Goal: Task Accomplishment & Management: Use online tool/utility

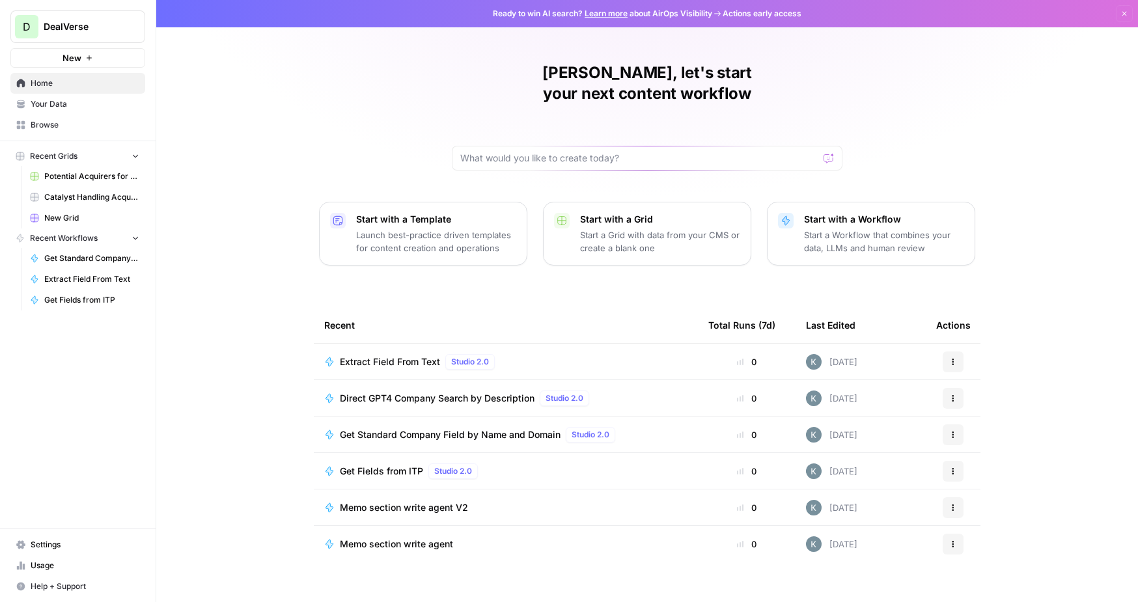
click at [47, 109] on span "Your Data" at bounding box center [85, 104] width 109 height 12
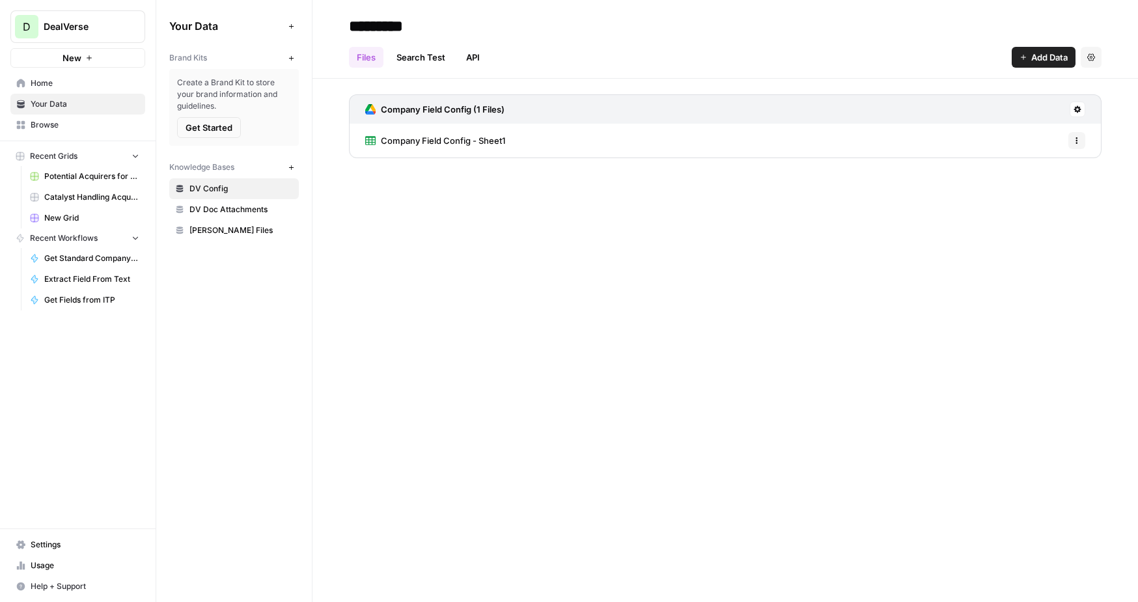
click at [41, 137] on nav "Home Your Data Browse" at bounding box center [78, 104] width 156 height 73
click at [44, 128] on span "Browse" at bounding box center [85, 125] width 109 height 12
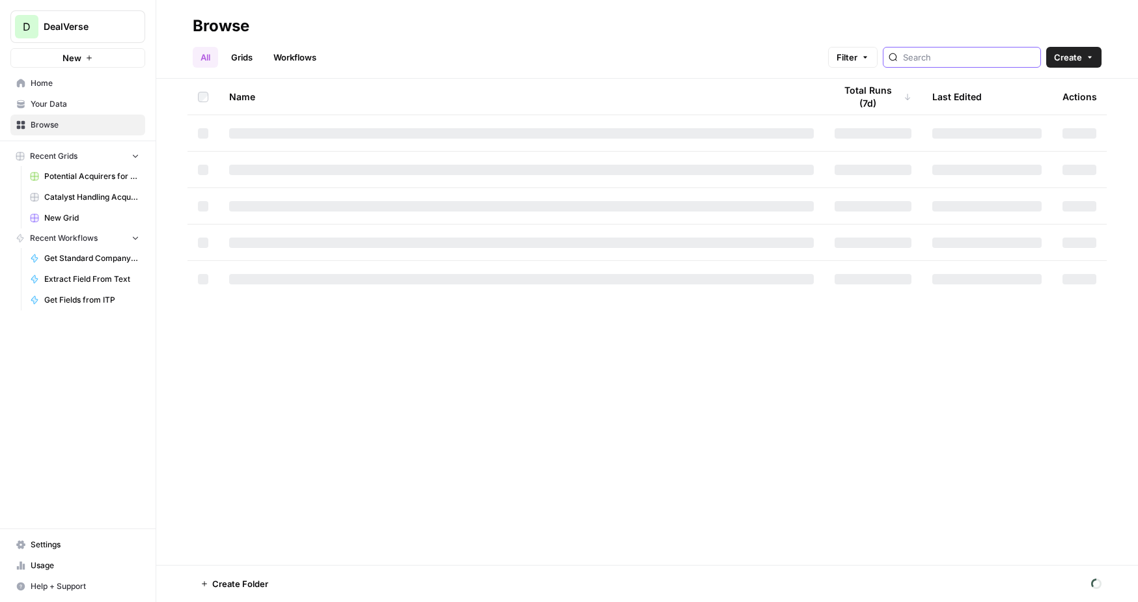
click at [986, 52] on input "search" at bounding box center [969, 57] width 132 height 13
click at [962, 20] on h2 "Browse" at bounding box center [647, 26] width 909 height 21
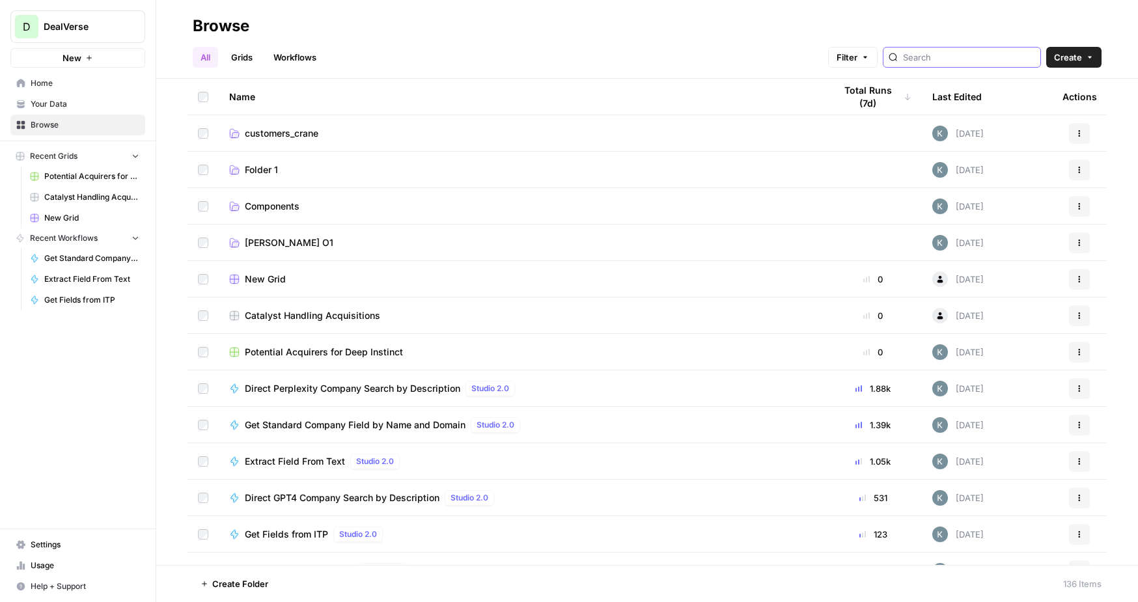
click at [962, 61] on input "search" at bounding box center [969, 57] width 132 height 13
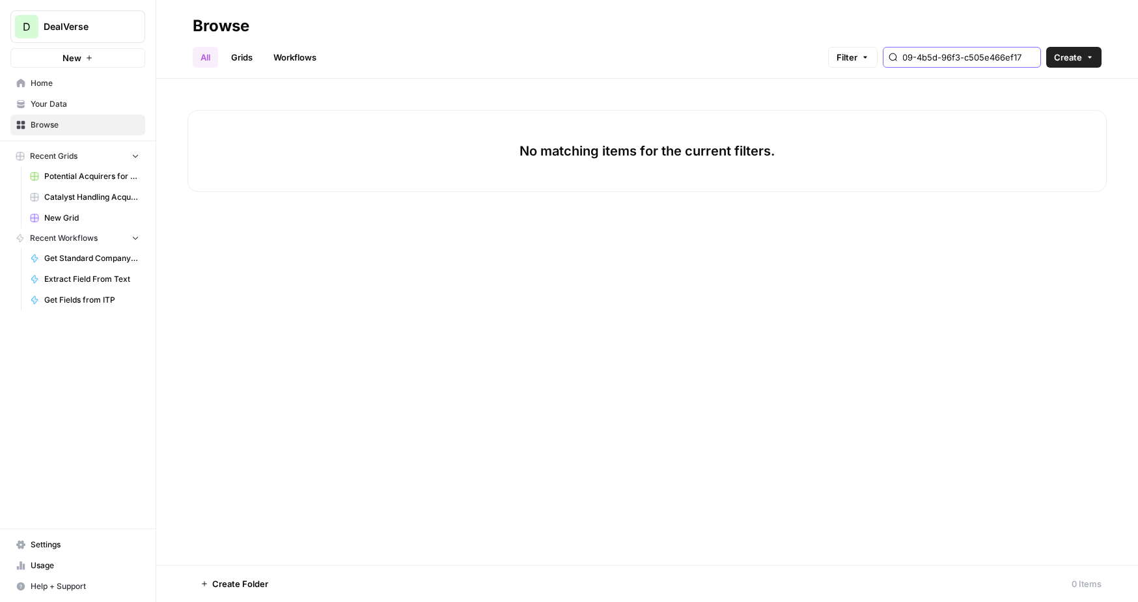
drag, startPoint x: 951, startPoint y: 59, endPoint x: 875, endPoint y: 59, distance: 76.2
click at [0, 0] on div "Filter bcc7d143-1d09-4b5d-96f3-c505e466ef17" at bounding box center [0, 0] width 0 height 0
type input "bcc7df3-c505e466ef17"
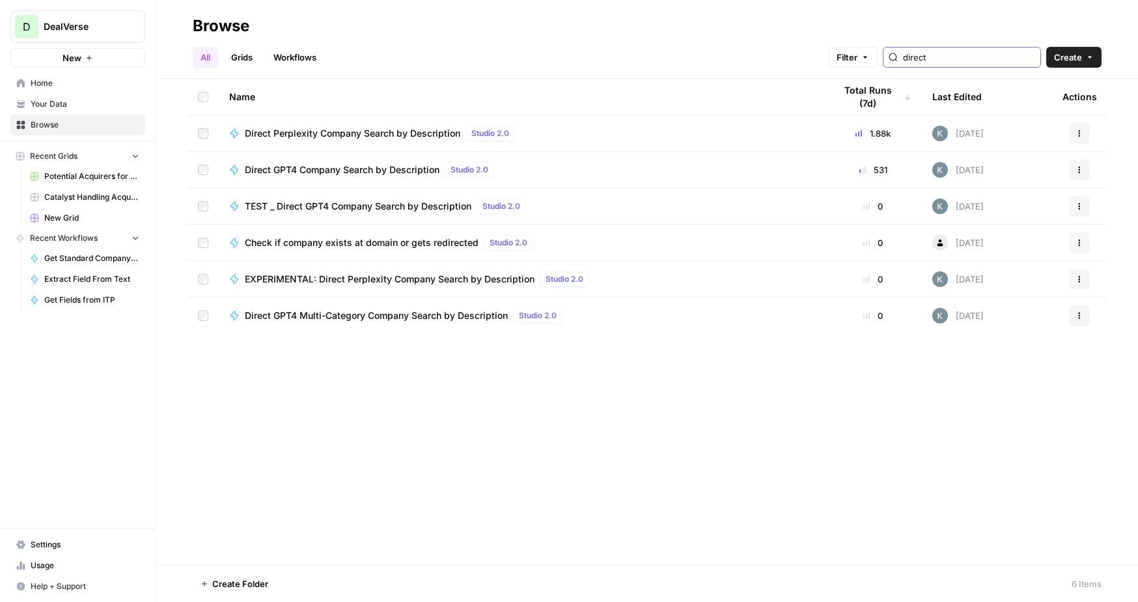
type input "direct"
click at [368, 413] on div "Name Total Runs (7d) Last Edited Actions Direct Perplexity Company Search by De…" at bounding box center [647, 322] width 982 height 486
click at [363, 128] on span "Direct Perplexity Company Search by Description" at bounding box center [352, 133] width 215 height 13
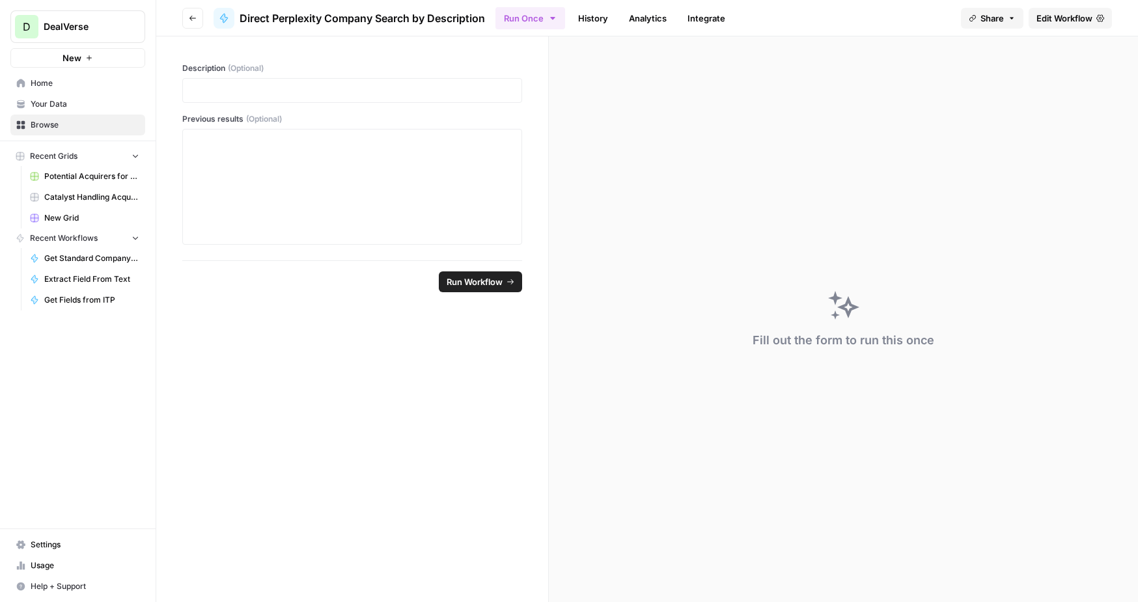
click at [1059, 14] on span "Edit Workflow" at bounding box center [1064, 18] width 56 height 13
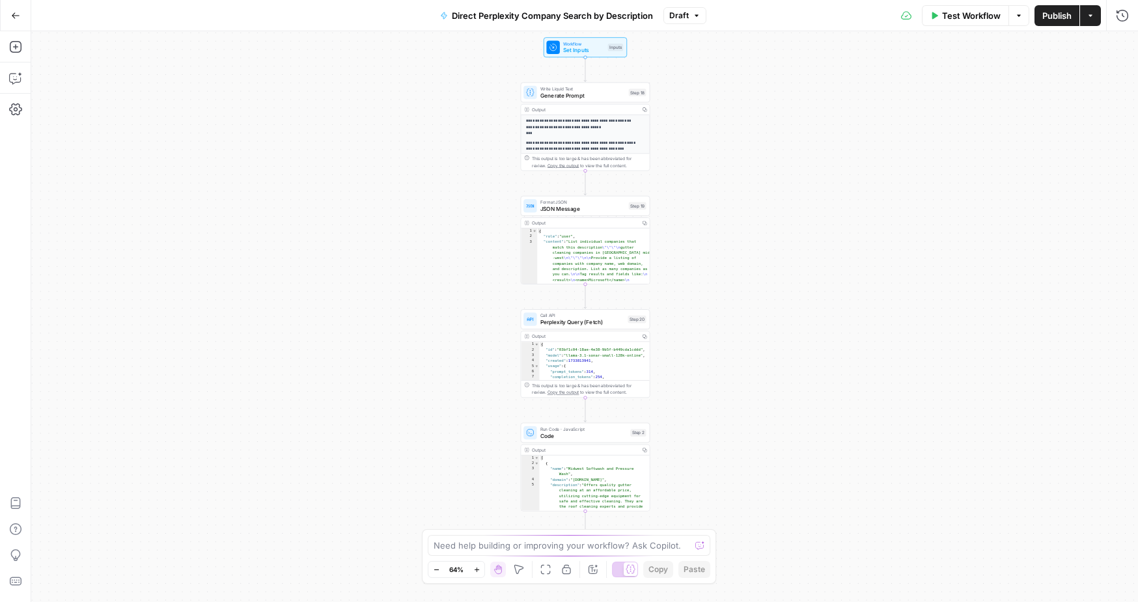
click at [592, 102] on div "**********" at bounding box center [586, 127] width 130 height 89
click at [583, 128] on p "**********" at bounding box center [585, 127] width 119 height 18
click at [591, 131] on p "**********" at bounding box center [585, 127] width 119 height 18
click at [563, 93] on span "Generate Prompt" at bounding box center [582, 95] width 85 height 8
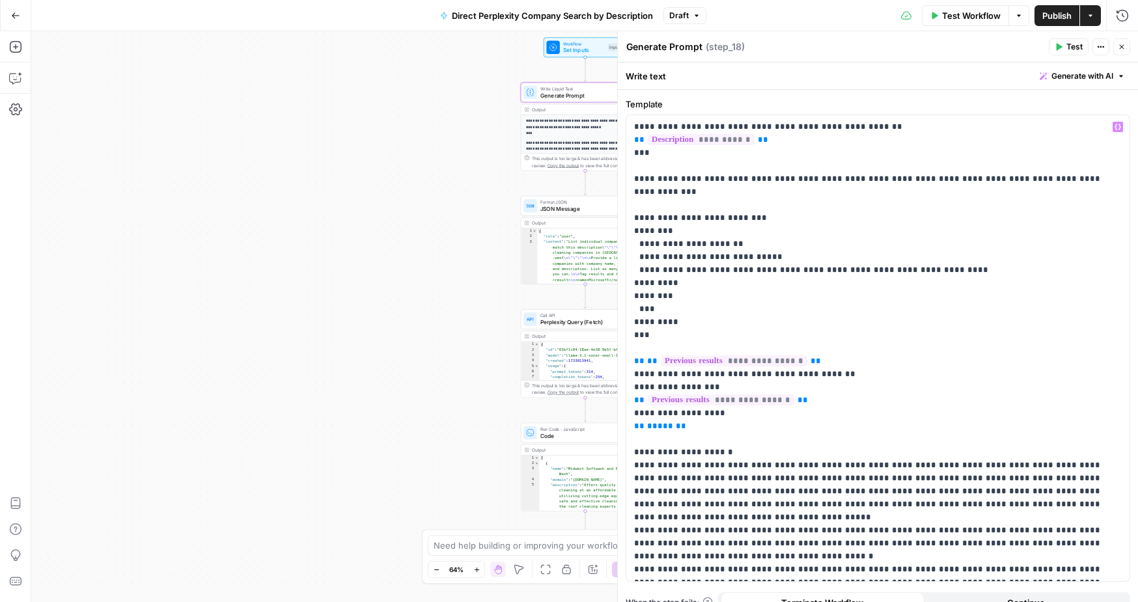
scroll to position [19, 0]
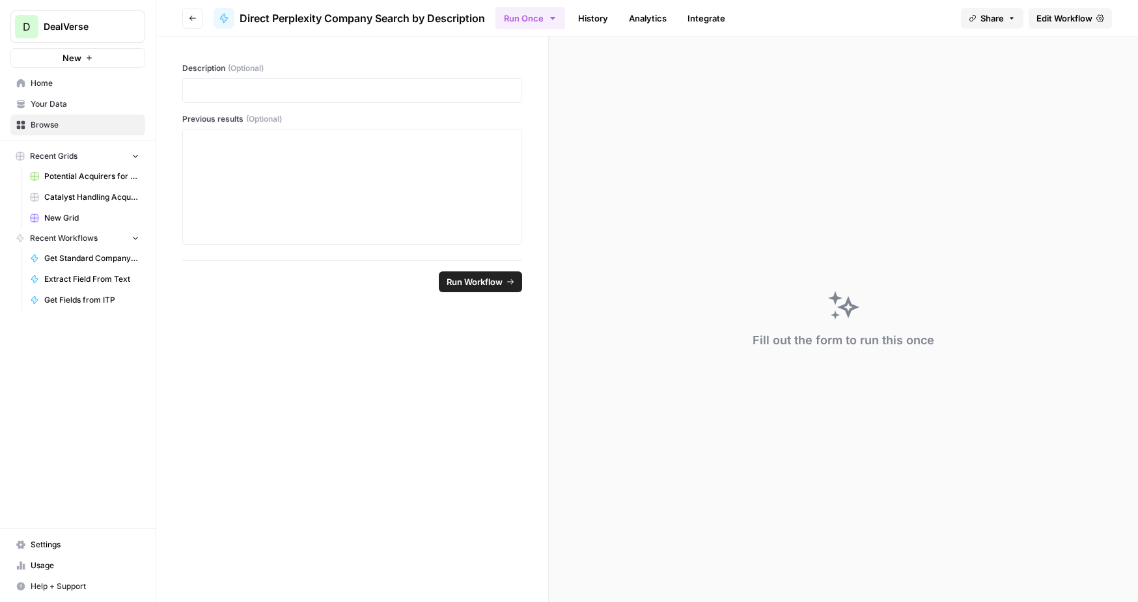
click at [58, 125] on span "Browse" at bounding box center [85, 125] width 109 height 12
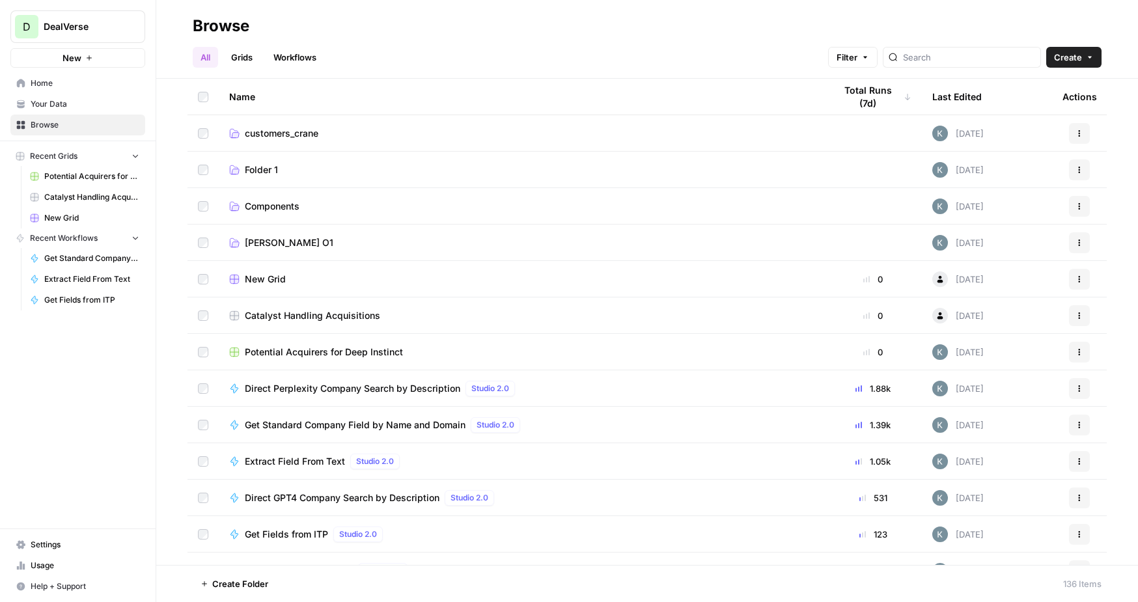
click at [52, 563] on span "Usage" at bounding box center [85, 566] width 109 height 12
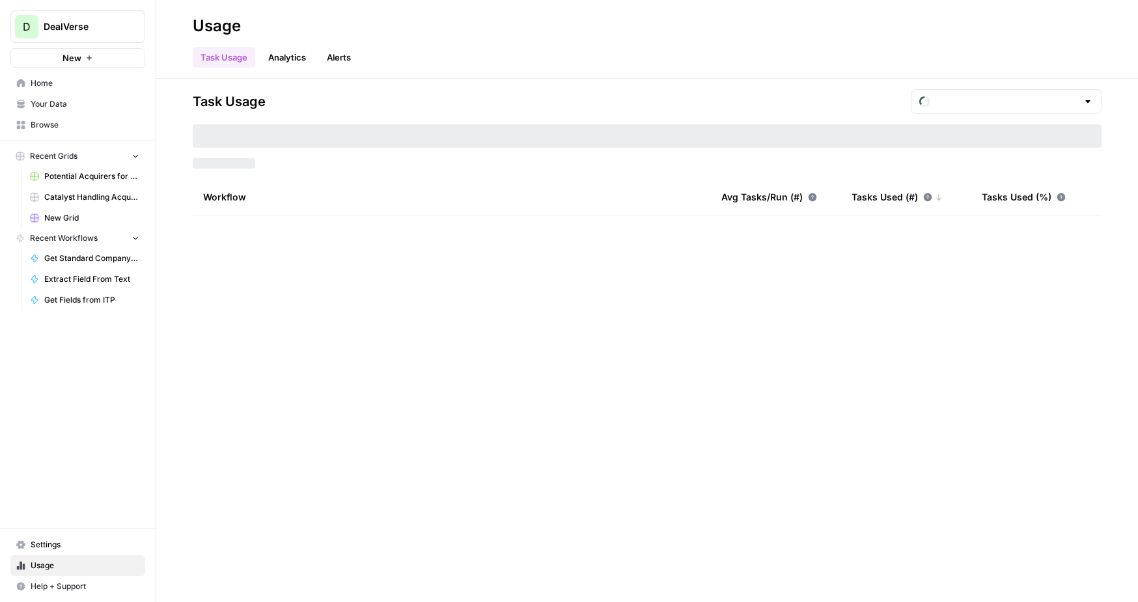
type input "September Included Tasks"
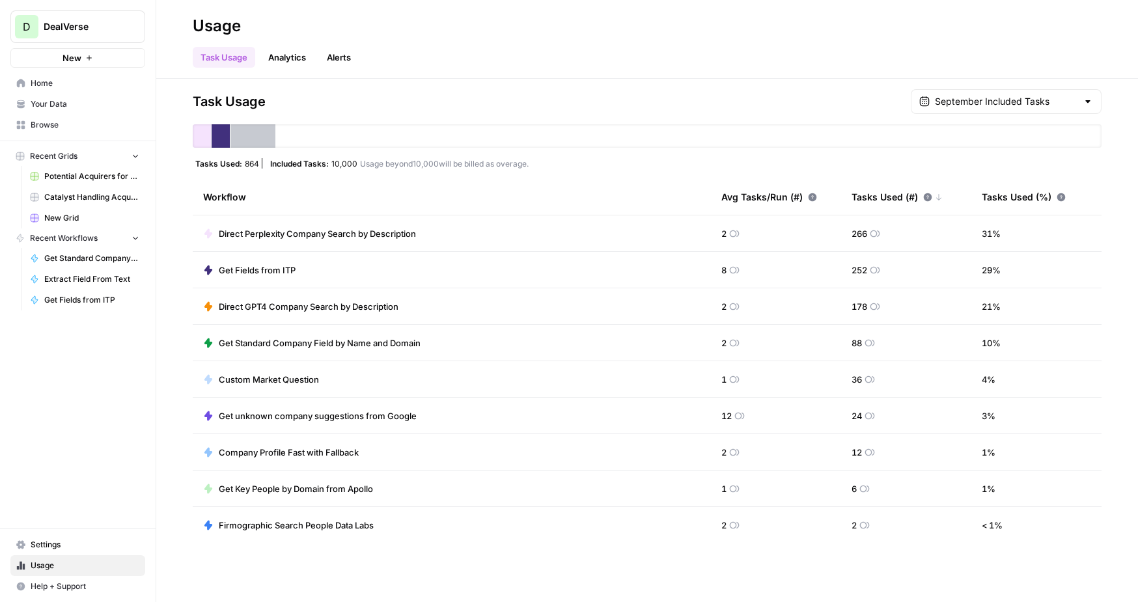
click at [265, 271] on span "Get Fields from ITP" at bounding box center [257, 270] width 77 height 13
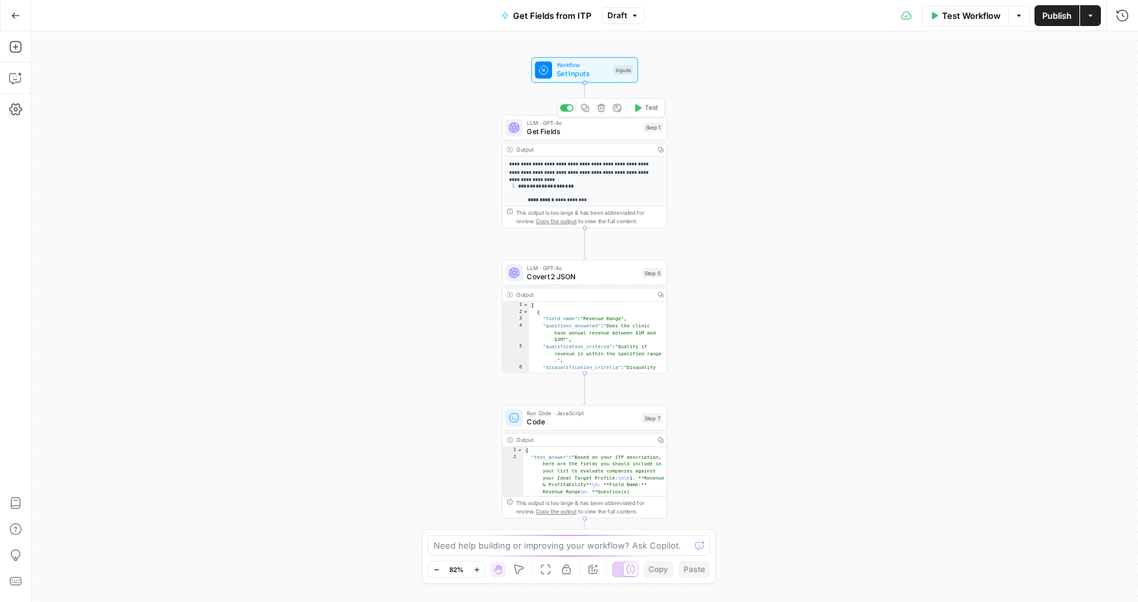
click at [616, 126] on span "Get Fields" at bounding box center [583, 131] width 112 height 10
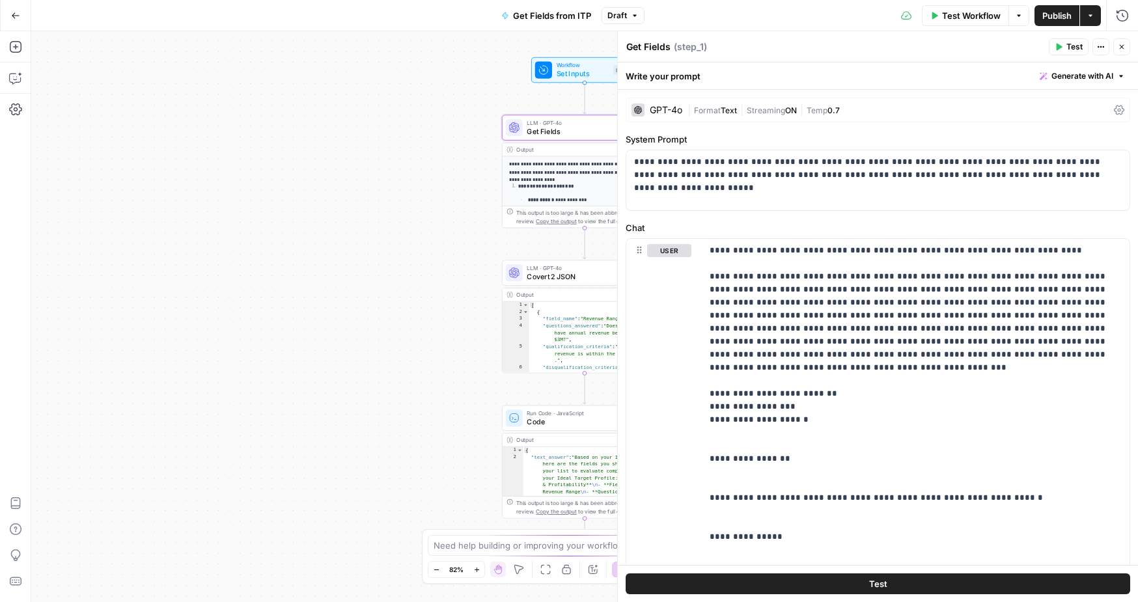
click at [877, 109] on div "| Format Text | Streaming ON | Temp 0.7" at bounding box center [898, 110] width 421 height 12
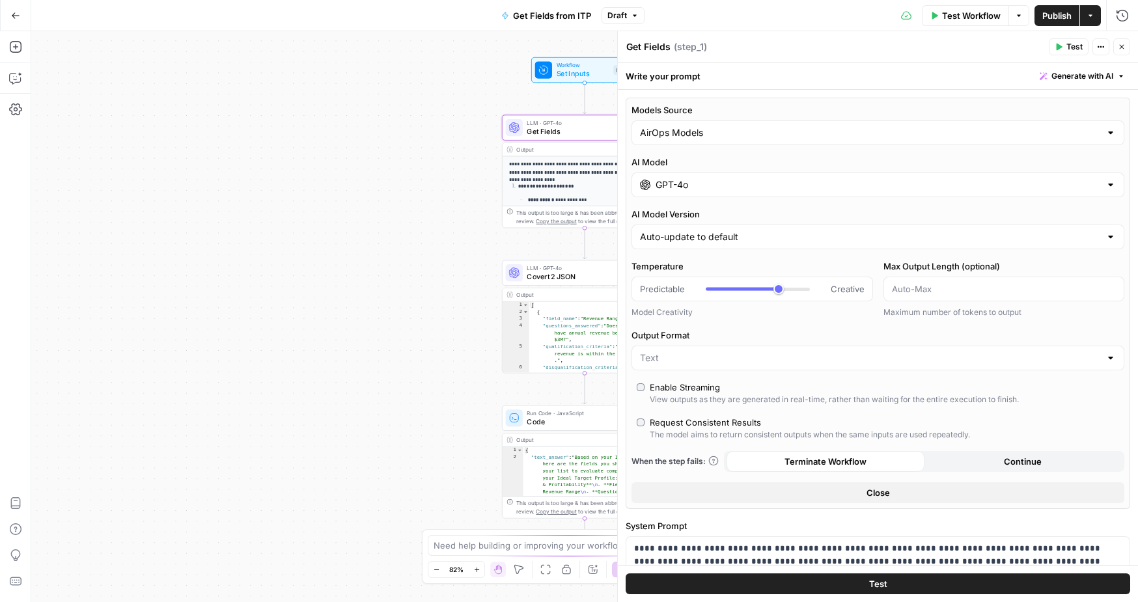
click at [841, 142] on div "AirOps Models" at bounding box center [878, 132] width 493 height 25
type input "AirOps Models"
click at [839, 83] on div "Write your prompt Generate with AI" at bounding box center [878, 76] width 520 height 27
click at [824, 131] on input "Models Source" at bounding box center [870, 132] width 460 height 13
click at [809, 180] on span "My Models" at bounding box center [876, 183] width 466 height 13
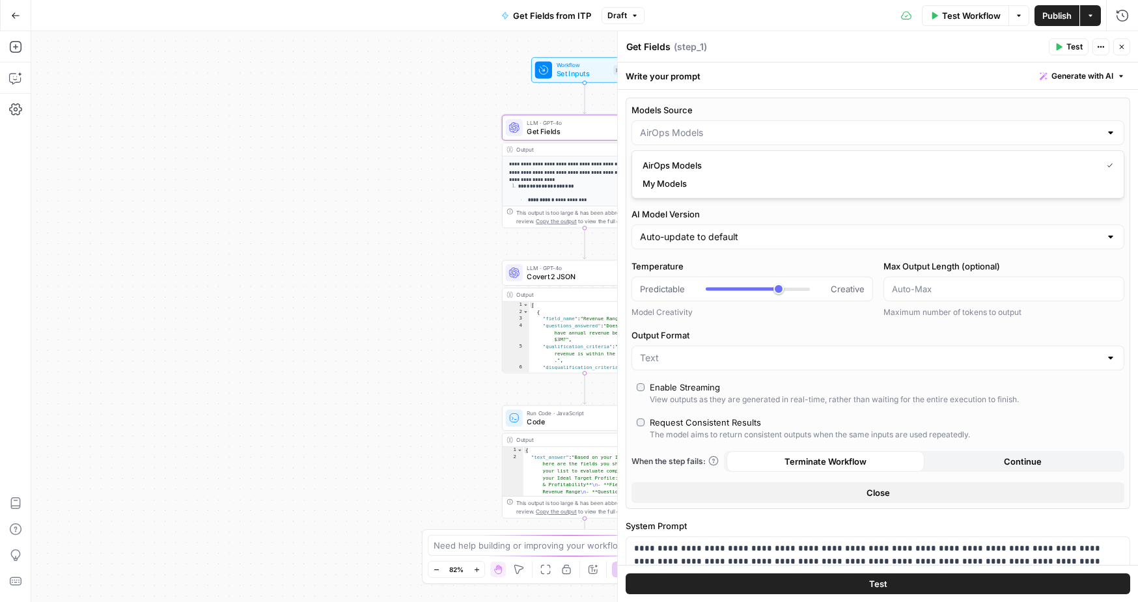
type input "My Models"
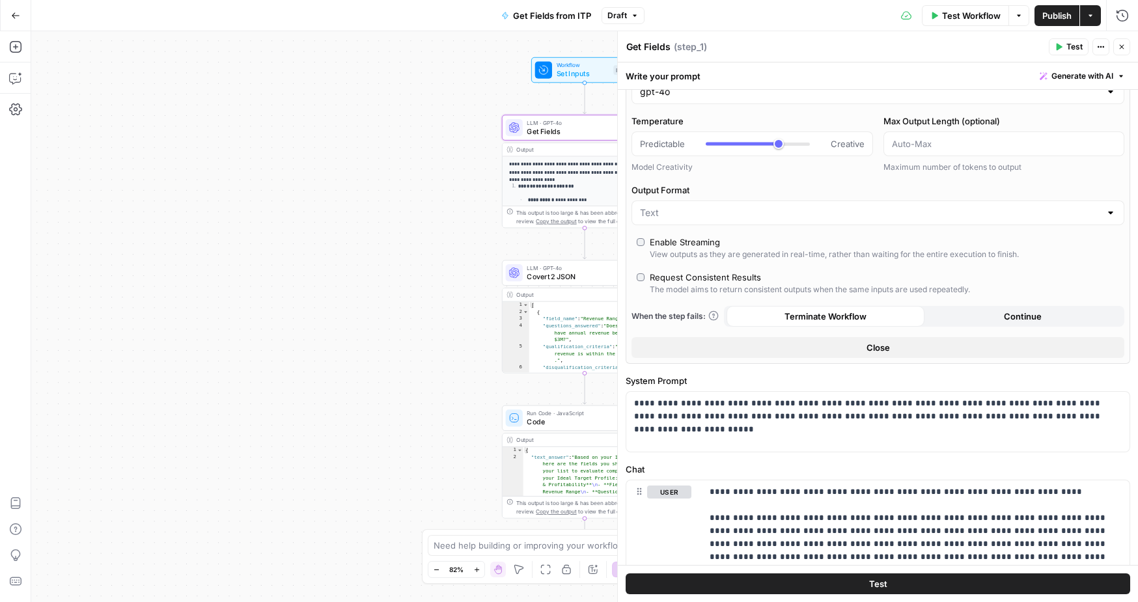
scroll to position [107, 0]
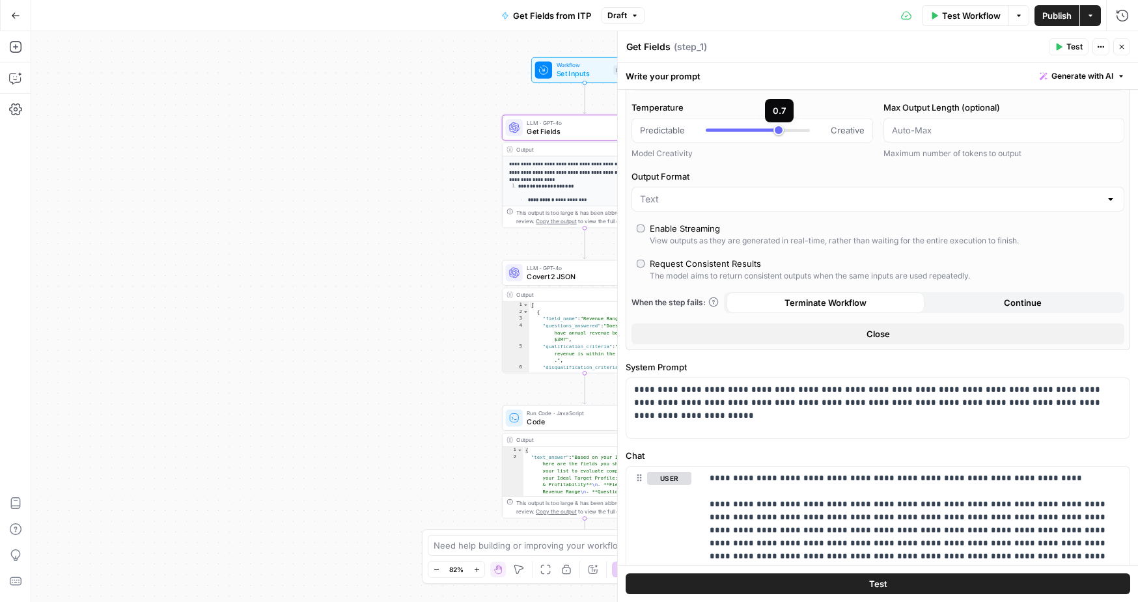
click at [710, 128] on div at bounding box center [758, 130] width 104 height 13
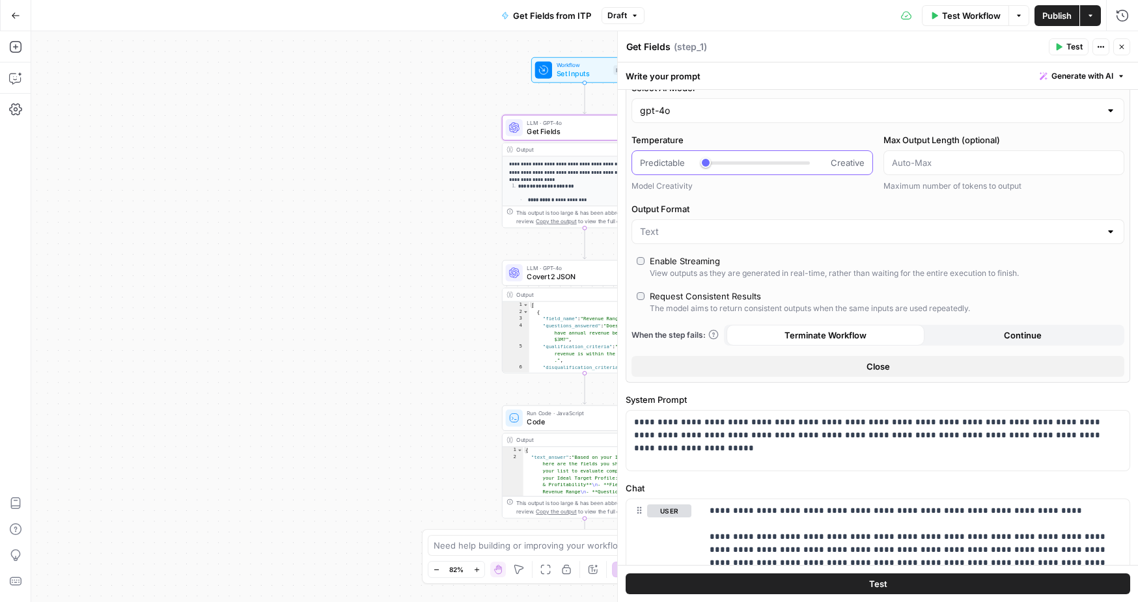
scroll to position [0, 0]
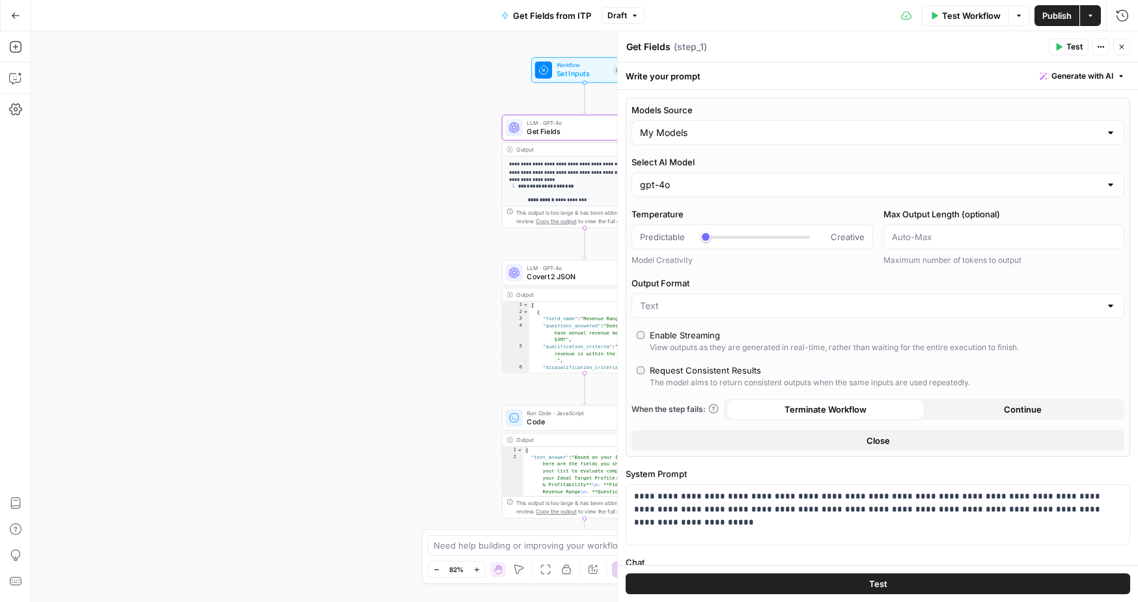
click at [723, 230] on div at bounding box center [758, 236] width 104 height 13
type input "***"
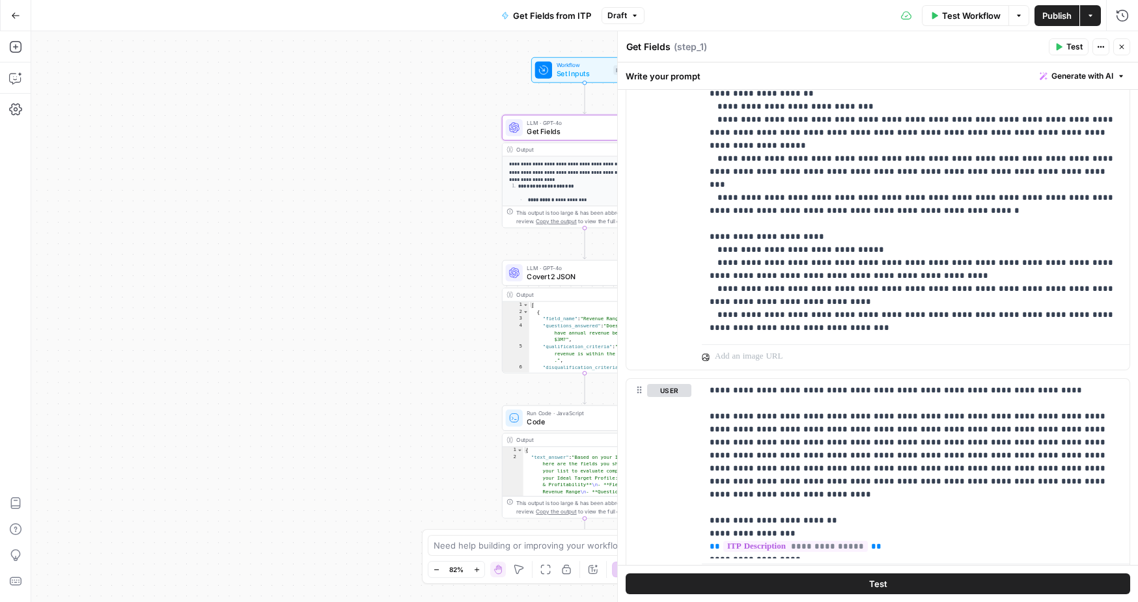
scroll to position [4487, 0]
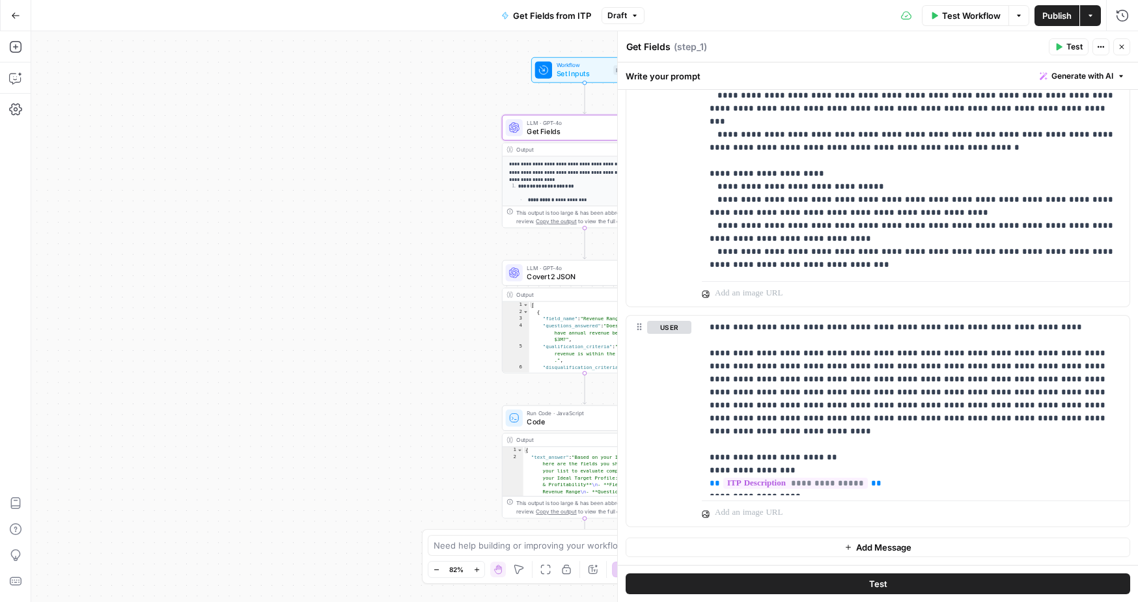
click at [1059, 16] on span "Publish" at bounding box center [1056, 15] width 29 height 13
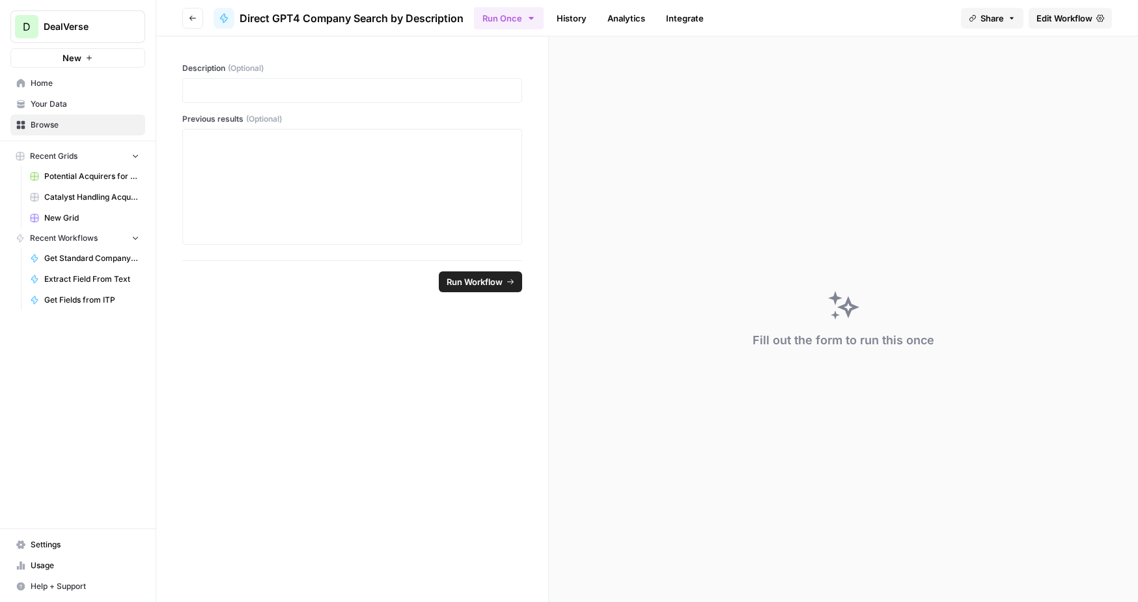
click at [193, 16] on icon "button" at bounding box center [193, 18] width 8 height 8
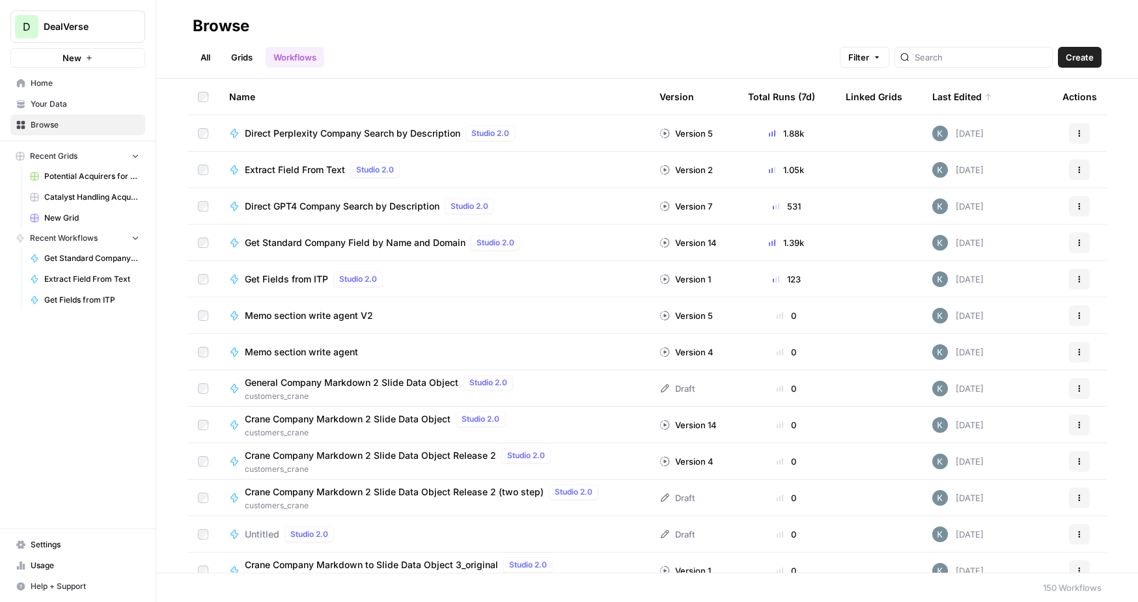
click at [370, 202] on span "Direct GPT4 Company Search by Description" at bounding box center [342, 206] width 195 height 13
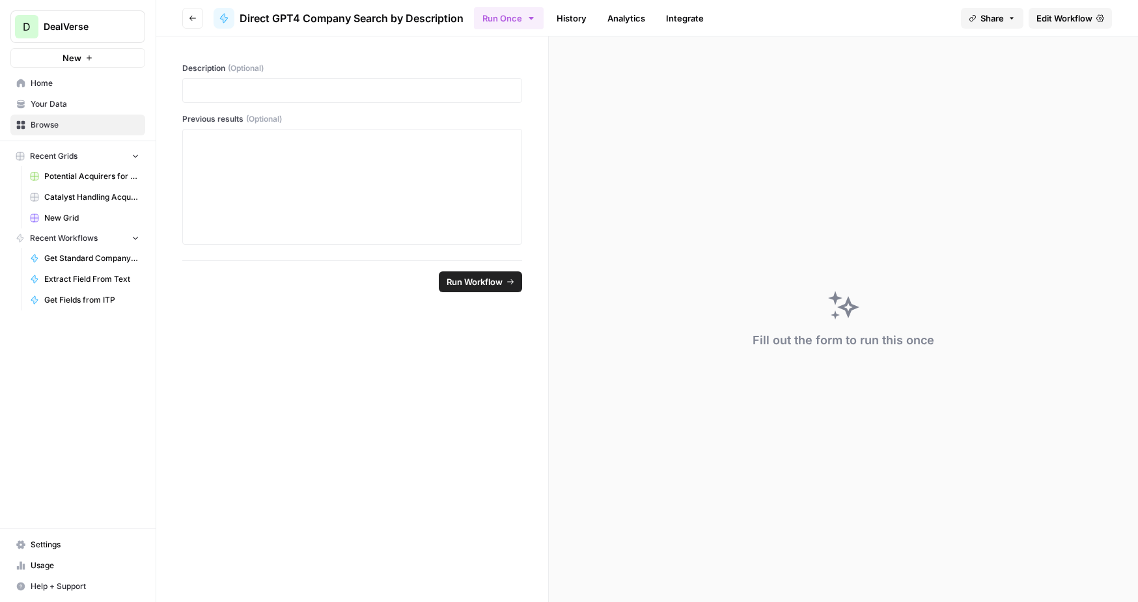
click at [1052, 12] on span "Edit Workflow" at bounding box center [1064, 18] width 56 height 13
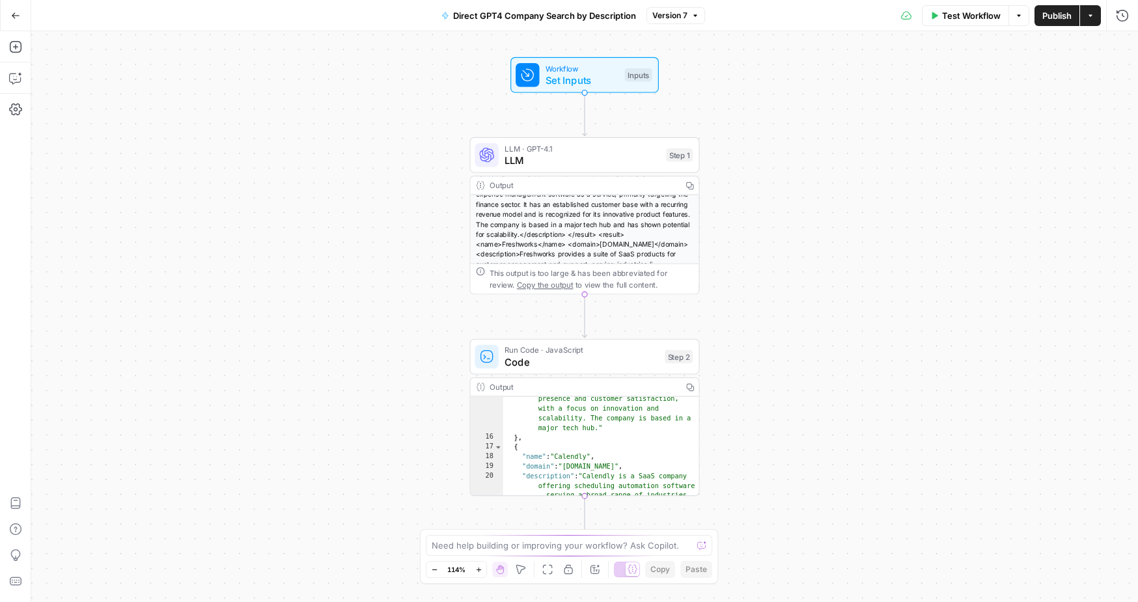
scroll to position [290, 0]
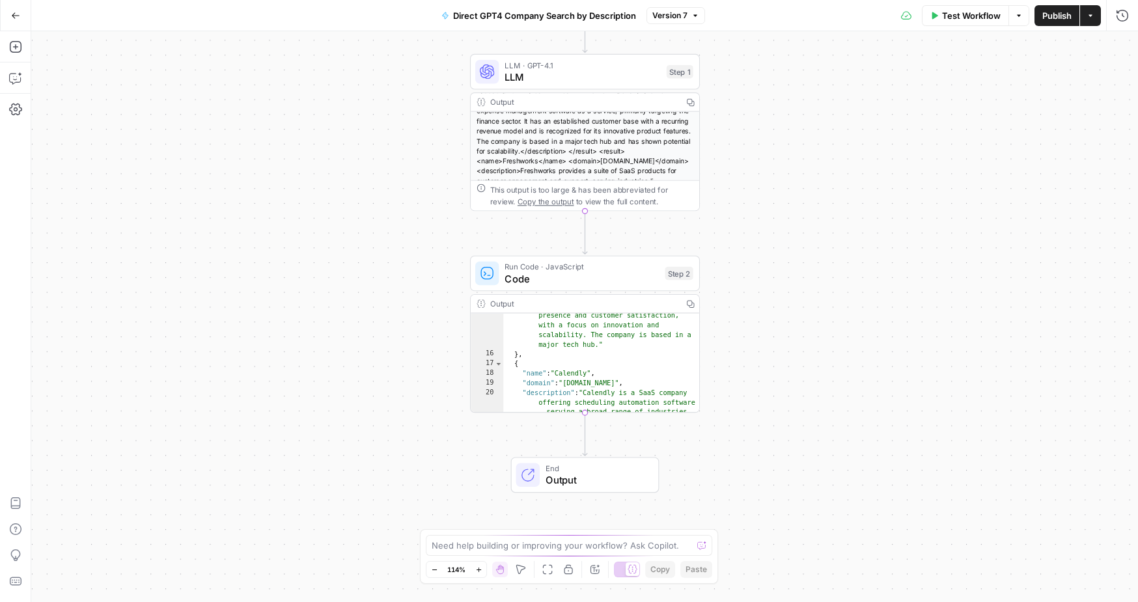
click at [607, 150] on div "<result> <name>Chargebee</name> <domain>chargebee.com</domain> <description>Cha…" at bounding box center [585, 106] width 229 height 160
click at [586, 77] on span "LLM" at bounding box center [583, 77] width 156 height 15
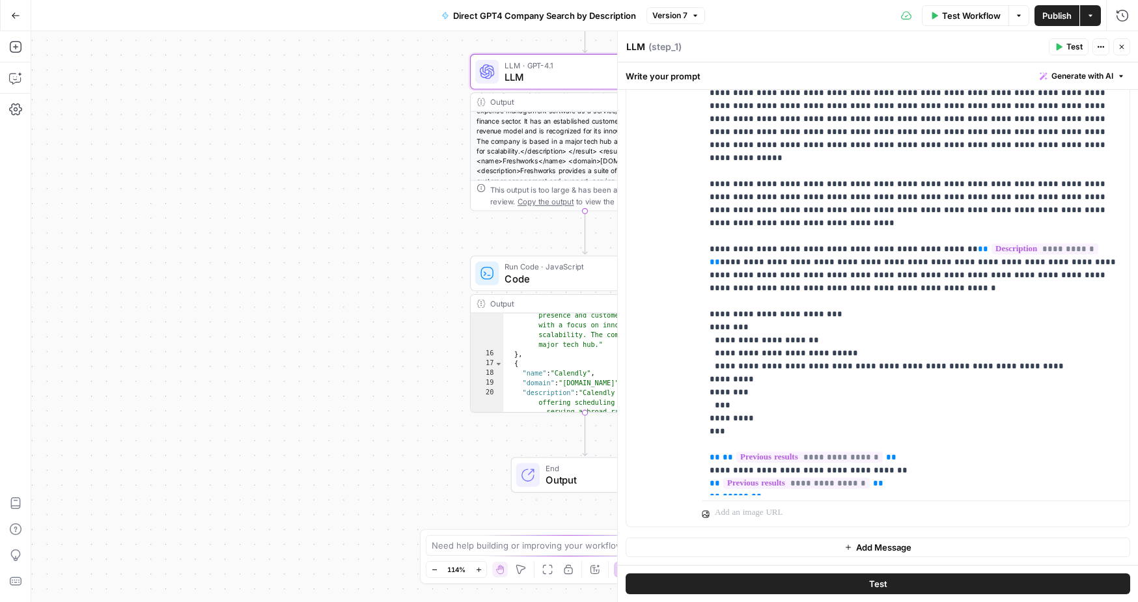
scroll to position [0, 0]
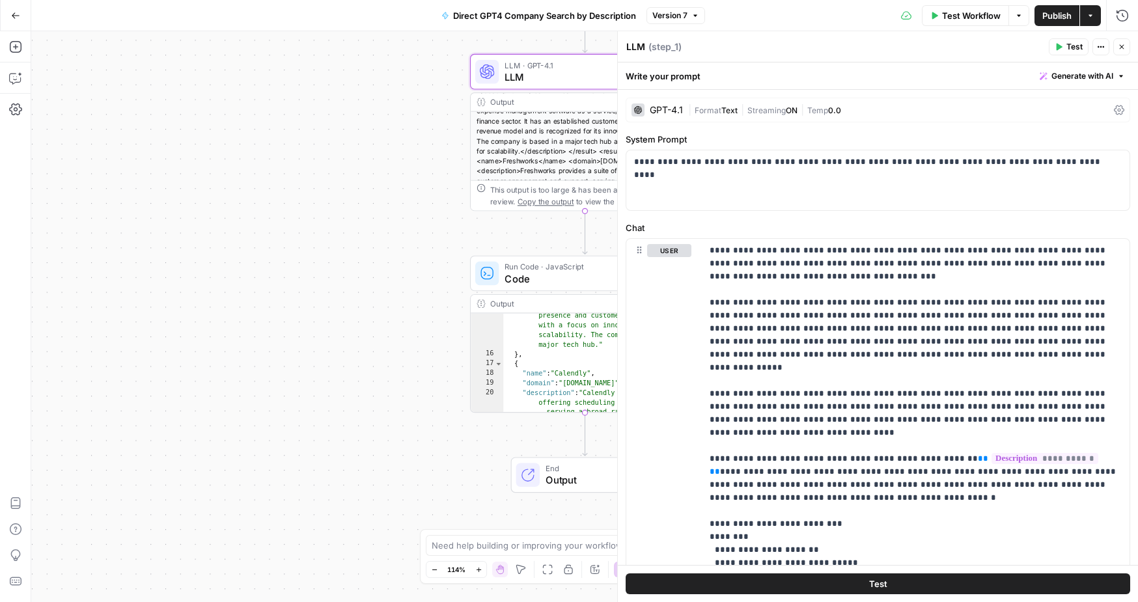
click at [678, 109] on div "GPT-4.1" at bounding box center [666, 109] width 33 height 9
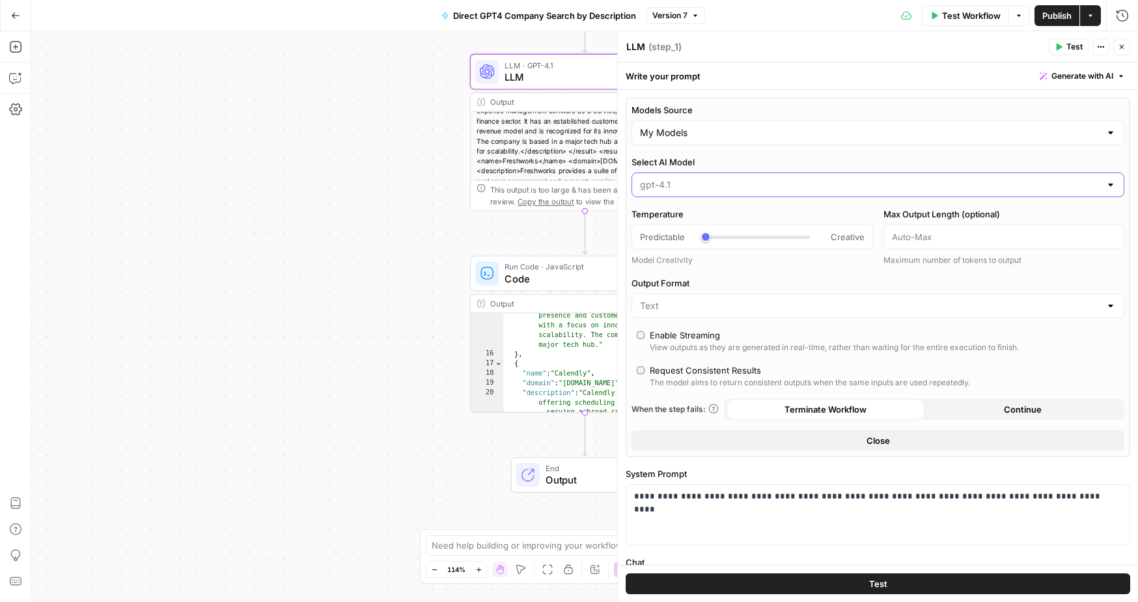
click at [709, 186] on input "Select AI Model" at bounding box center [870, 184] width 460 height 13
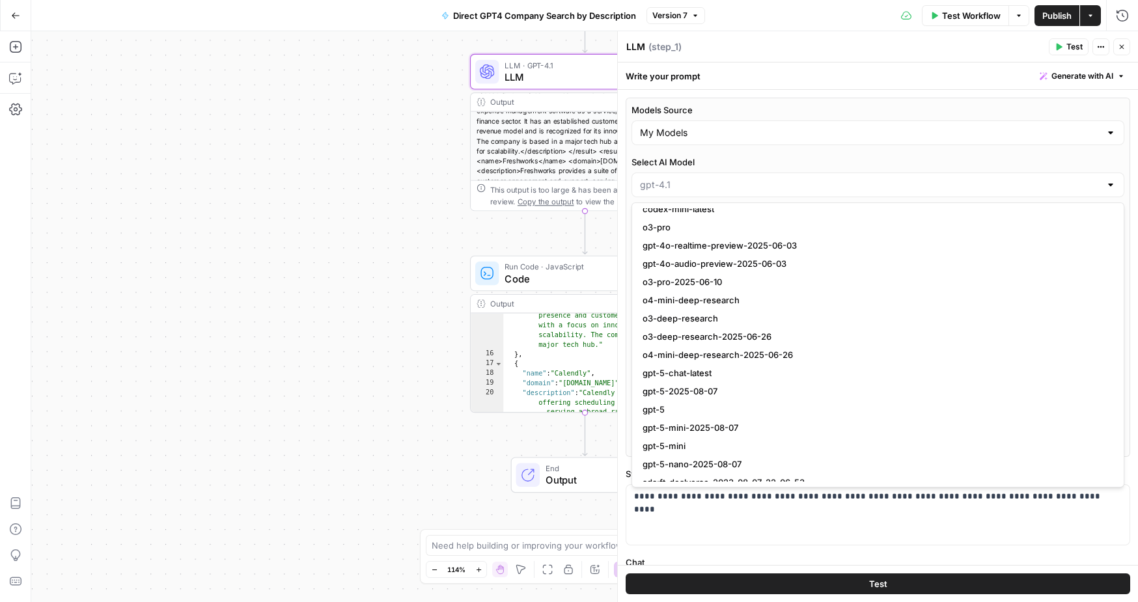
scroll to position [1221, 0]
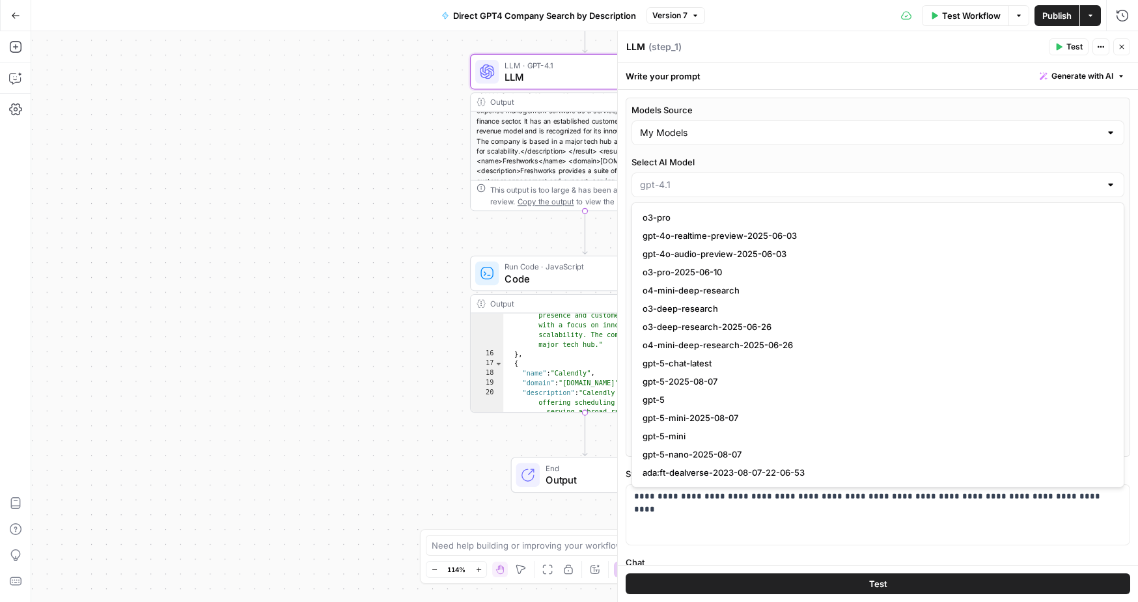
type input "gpt-4.1"
click at [367, 384] on div "Workflow Set Inputs Inputs LLM · GPT-4.1 LLM Step 1 Output Copy This output is …" at bounding box center [584, 316] width 1107 height 571
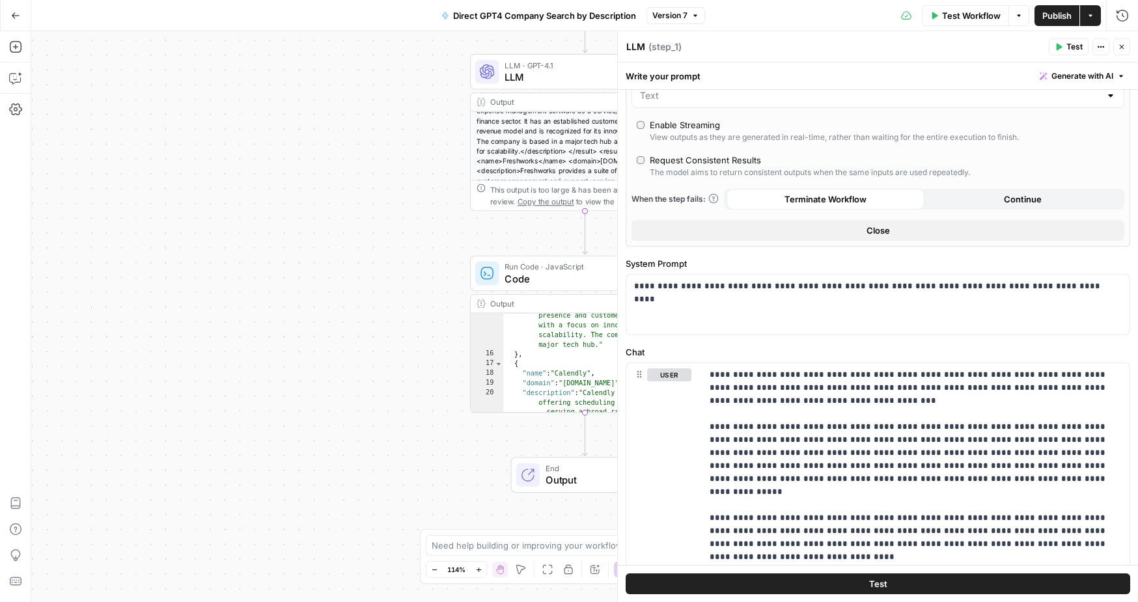
scroll to position [234, 0]
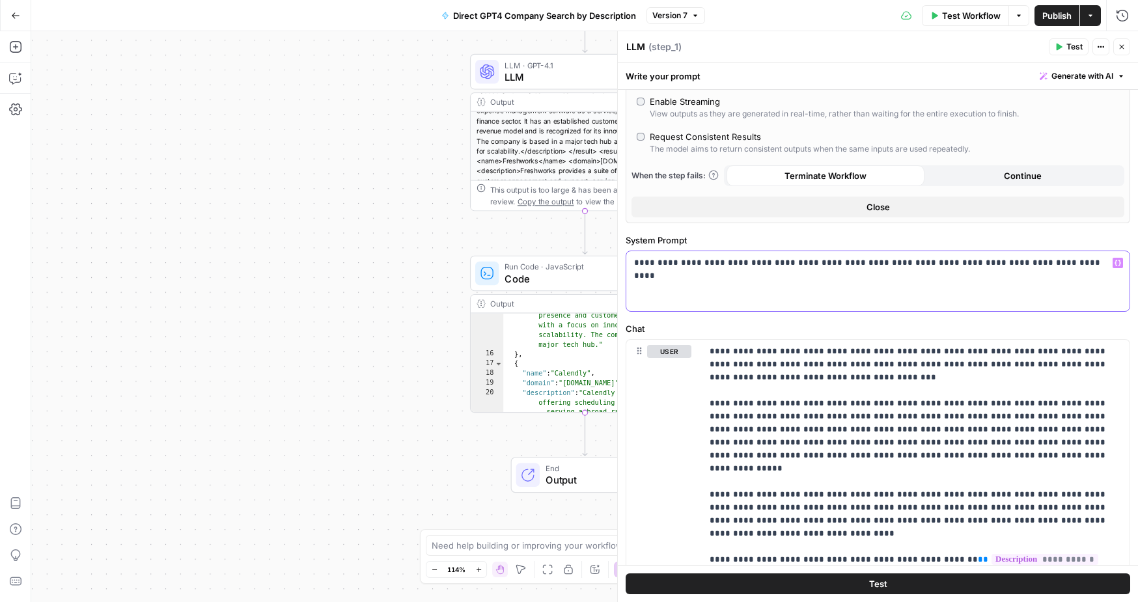
click at [765, 286] on div "**********" at bounding box center [877, 281] width 503 height 60
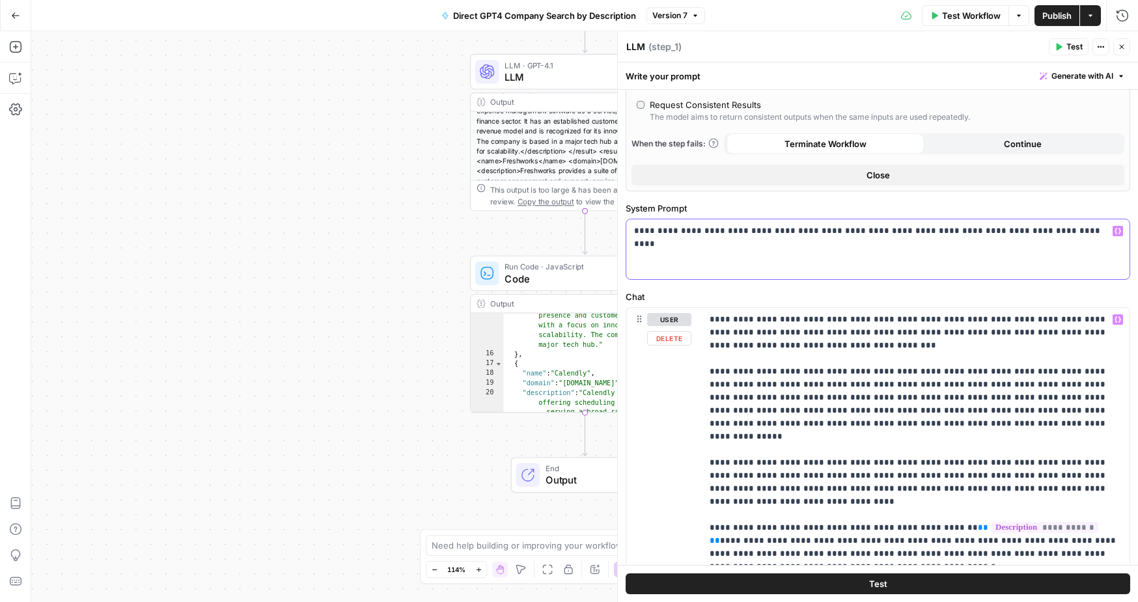
scroll to position [268, 0]
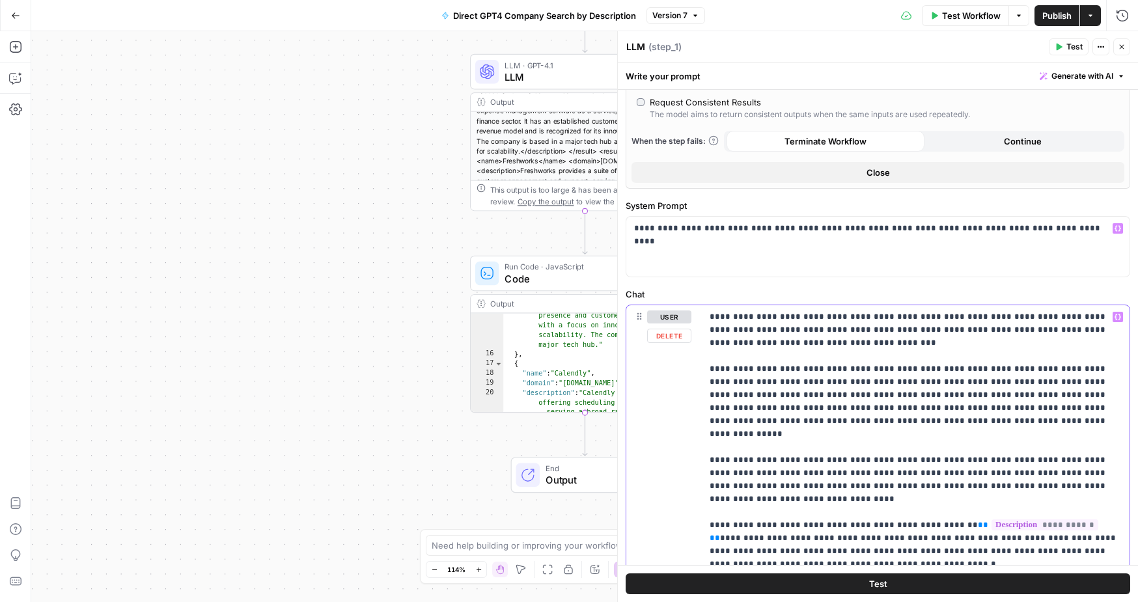
click at [788, 430] on p "**********" at bounding box center [916, 539] width 412 height 456
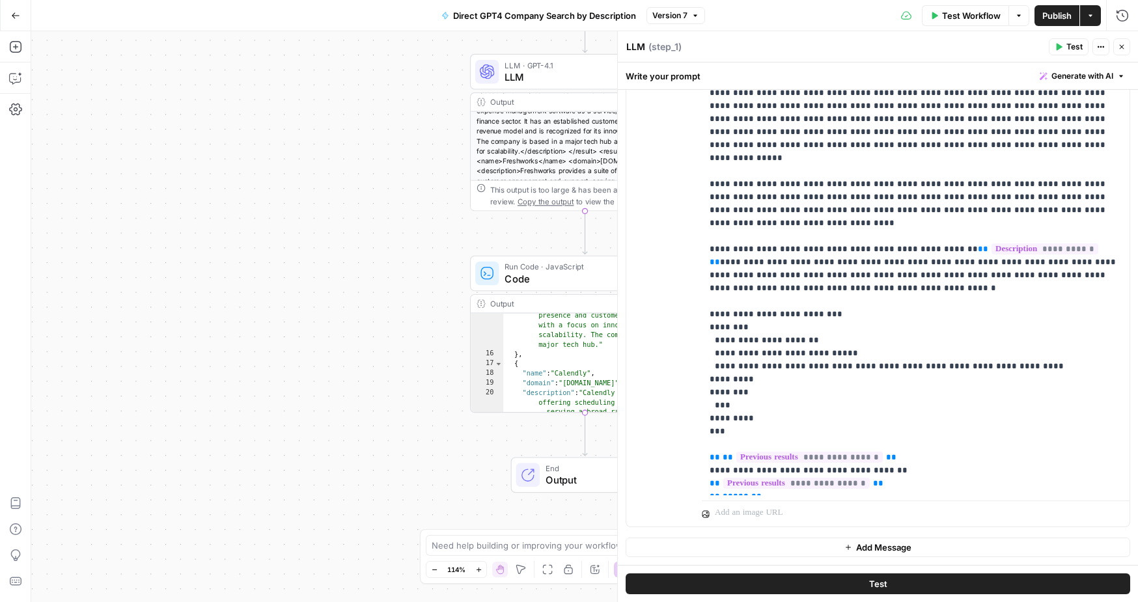
click at [535, 286] on div "Run Code · JavaScript Code Step 2 Copy step Delete step Add Note Test" at bounding box center [585, 274] width 230 height 36
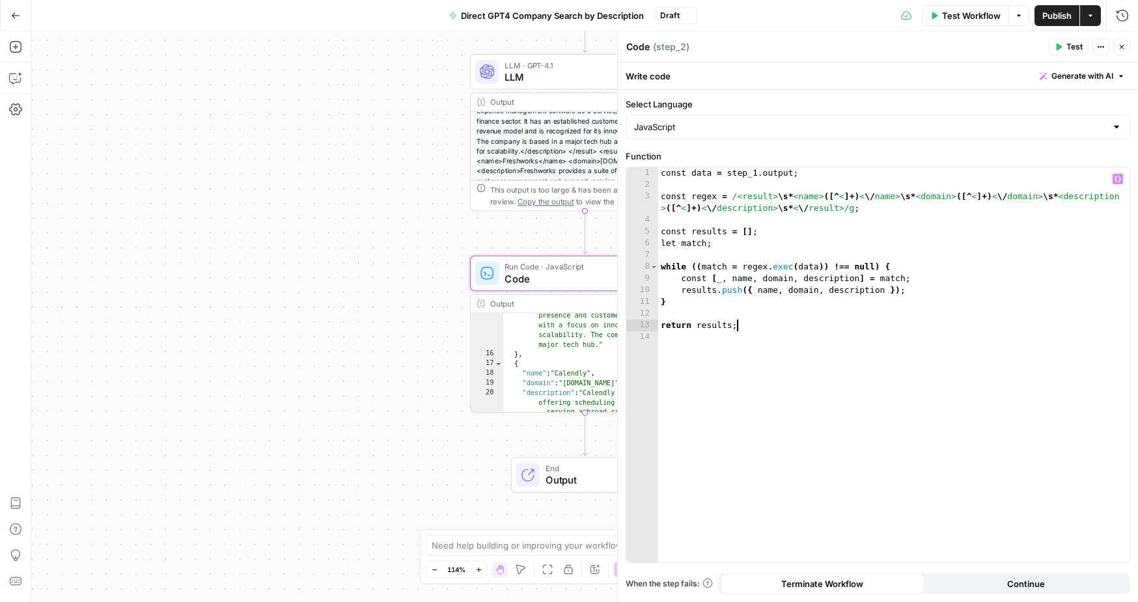
click at [853, 325] on div "const data = step_1 . output ; const regex = /<result> \s * <name> ([^ < ]+) < …" at bounding box center [893, 376] width 471 height 419
type textarea "**********"
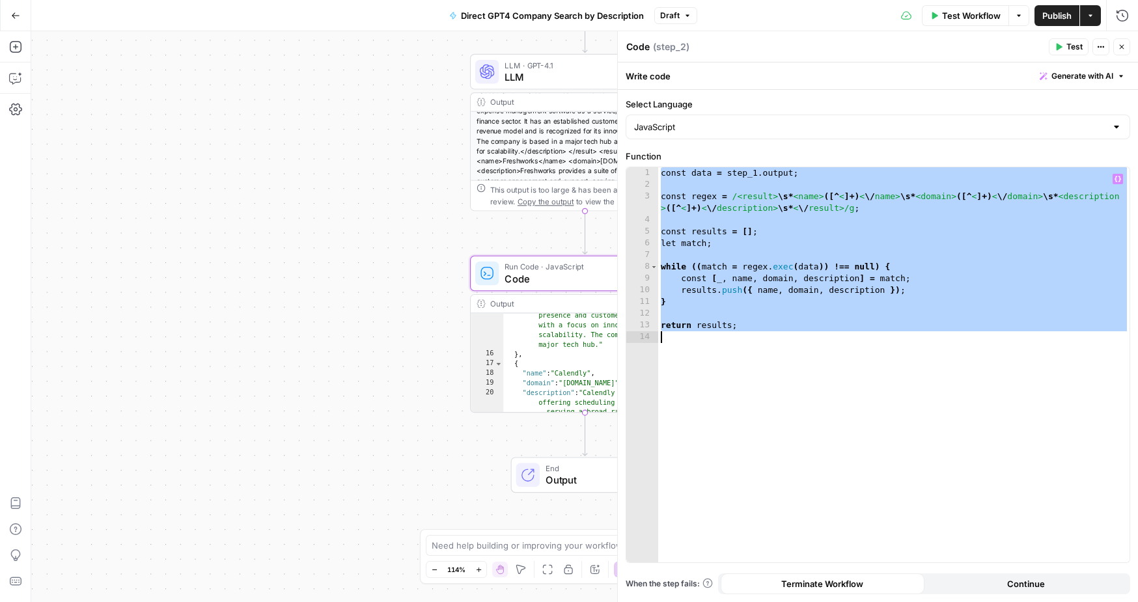
click at [11, 16] on icon "button" at bounding box center [15, 15] width 9 height 9
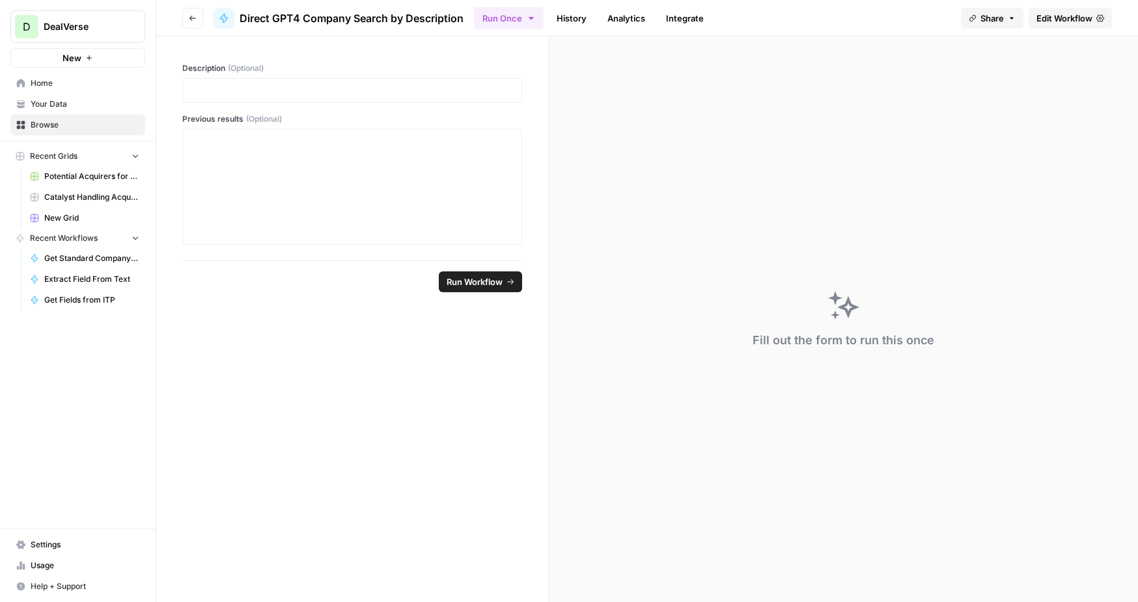
click at [64, 566] on span "Usage" at bounding box center [85, 566] width 109 height 12
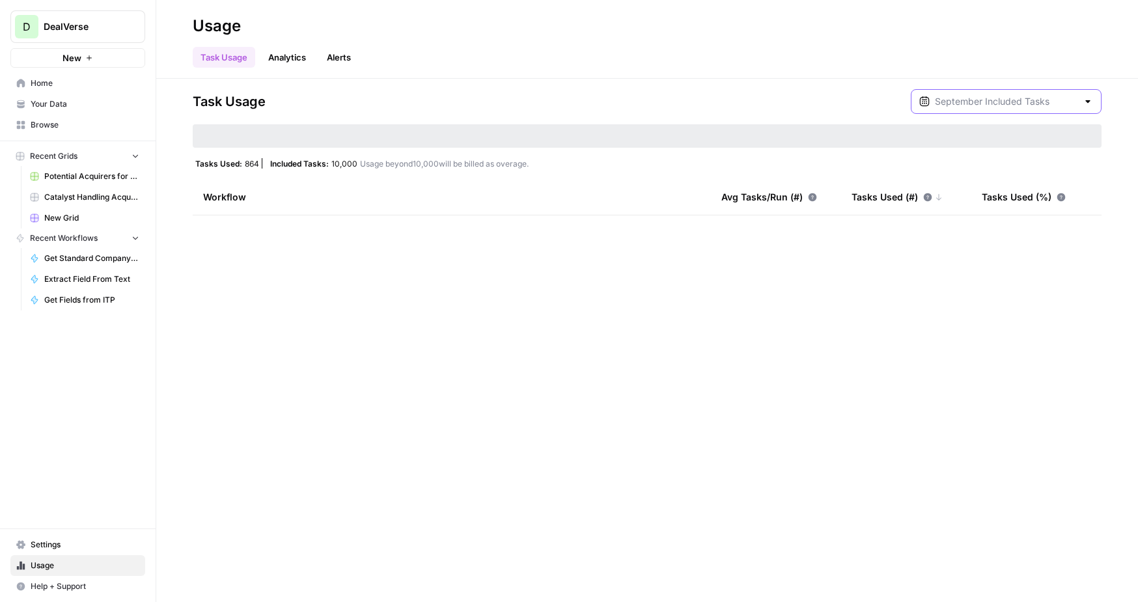
click at [999, 102] on input "text" at bounding box center [1006, 101] width 143 height 13
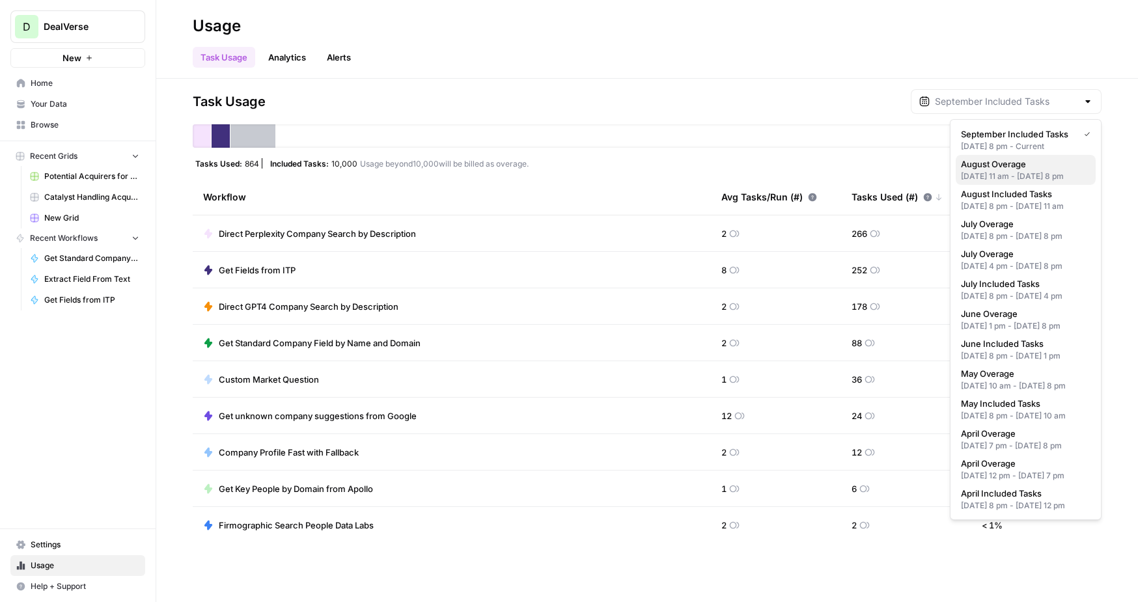
click at [1027, 169] on span "August Overage" at bounding box center [1023, 164] width 124 height 13
type input "August Overage"
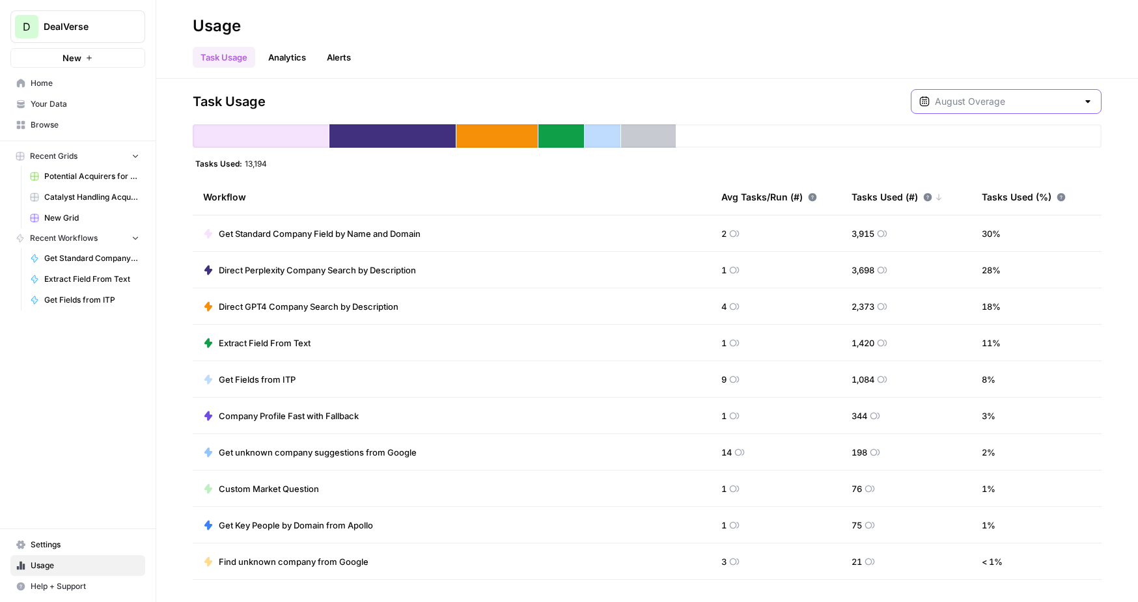
click at [1063, 106] on input "text" at bounding box center [1006, 101] width 143 height 13
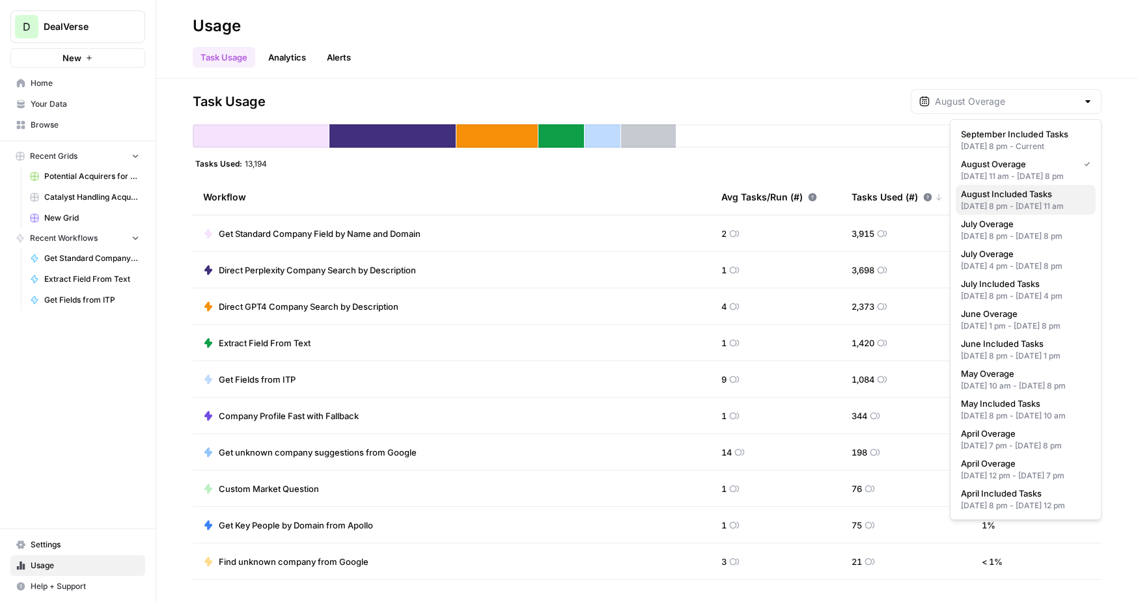
click at [1038, 212] on div "Jul 31, 2025 8 pm - Aug 24, 2025 11 am" at bounding box center [1026, 207] width 130 height 12
type input "August Included Tasks"
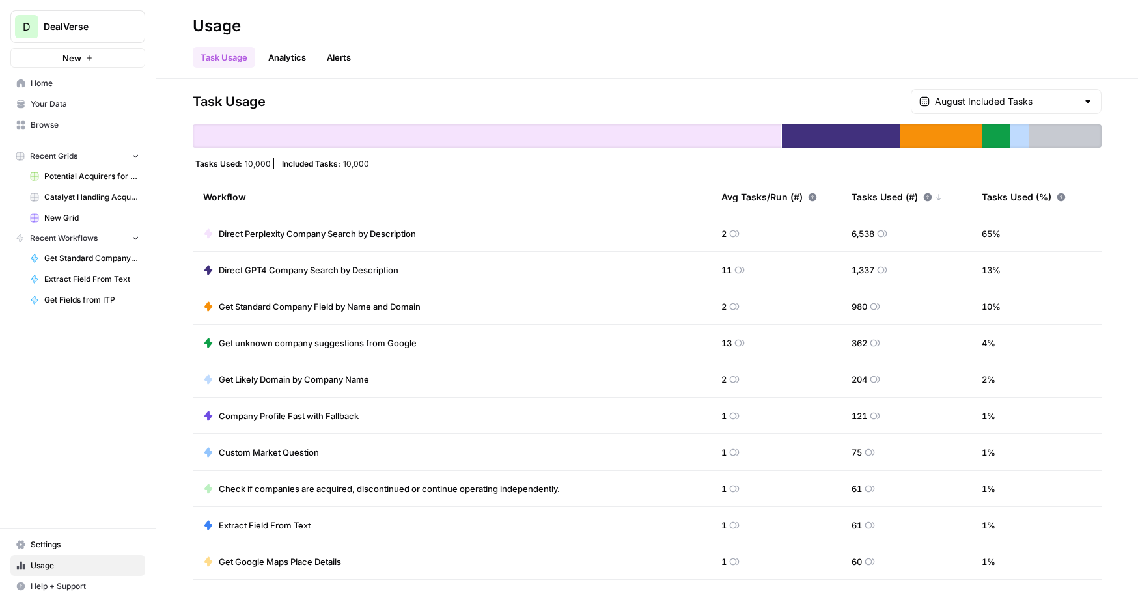
click at [369, 232] on span "Direct Perplexity Company Search by Description" at bounding box center [317, 233] width 197 height 13
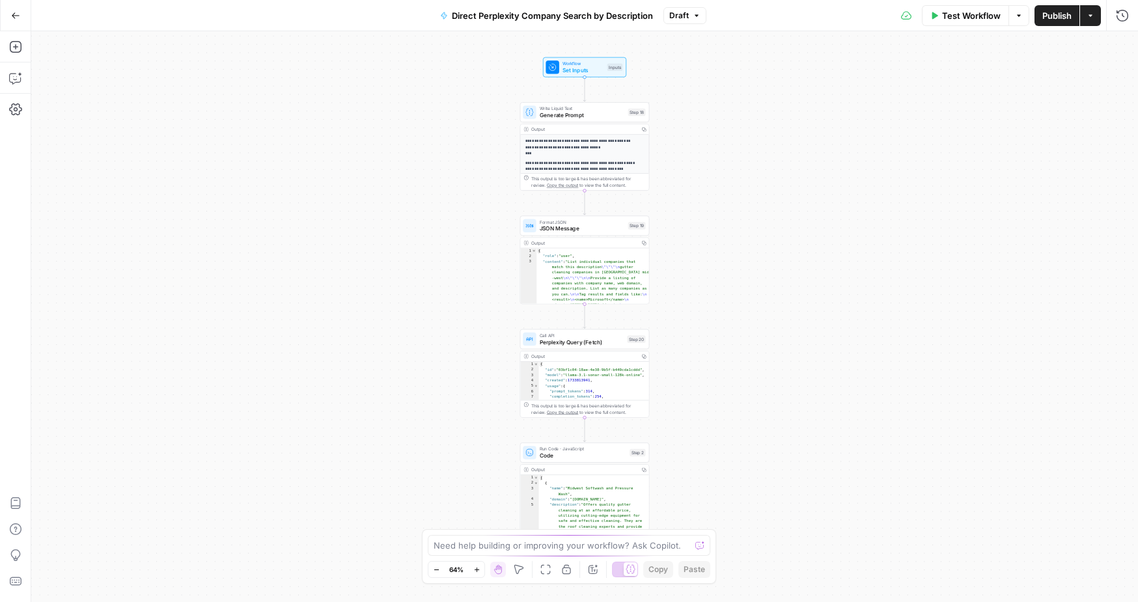
click at [12, 22] on button "Go Back" at bounding box center [15, 15] width 23 height 23
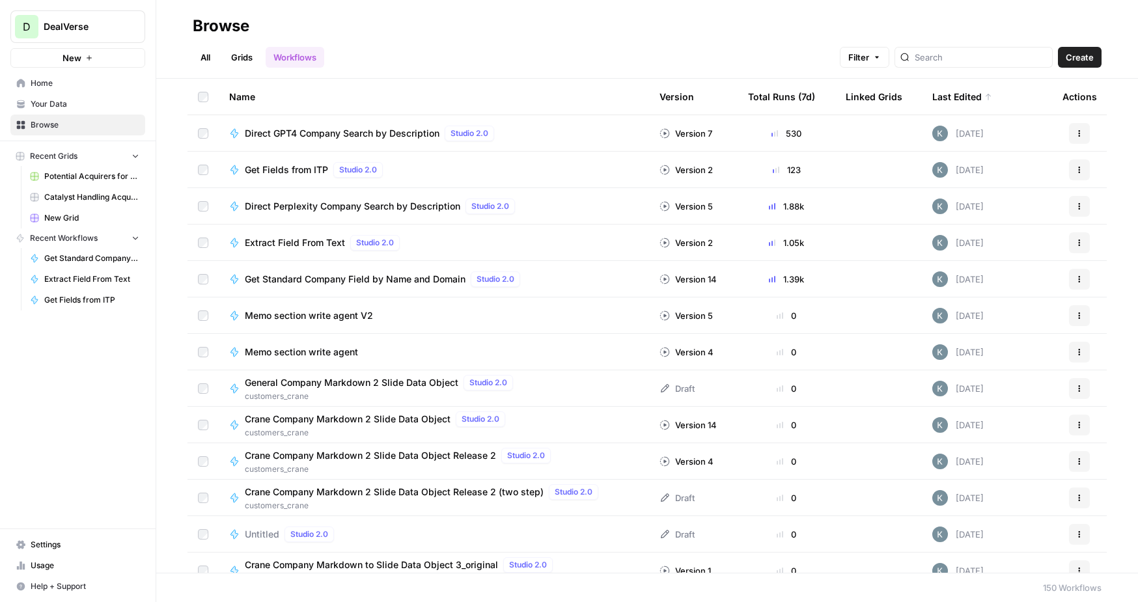
click at [778, 93] on div "Total Runs (7d)" at bounding box center [781, 97] width 67 height 36
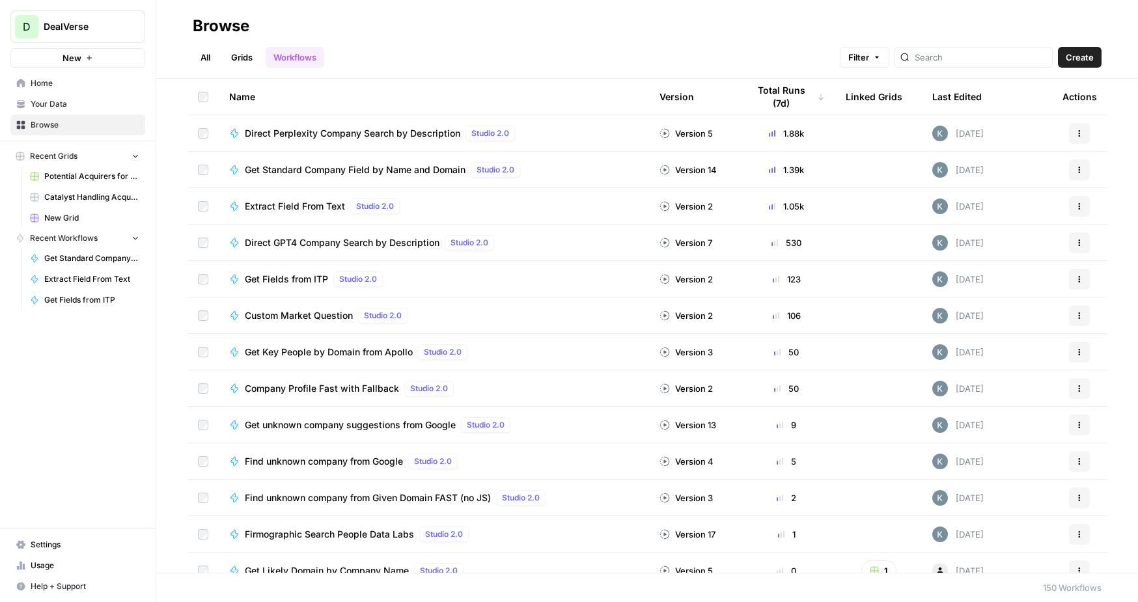
click at [396, 133] on span "Direct Perplexity Company Search by Description" at bounding box center [352, 133] width 215 height 13
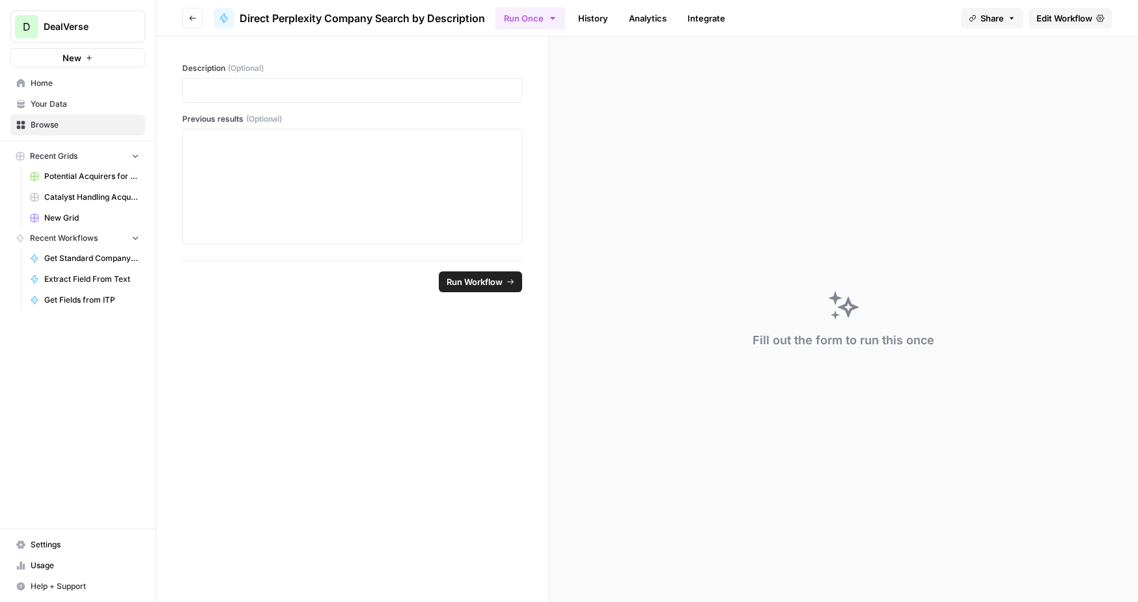
click at [596, 21] on link "History" at bounding box center [593, 18] width 46 height 21
